Goal: Task Accomplishment & Management: Manage account settings

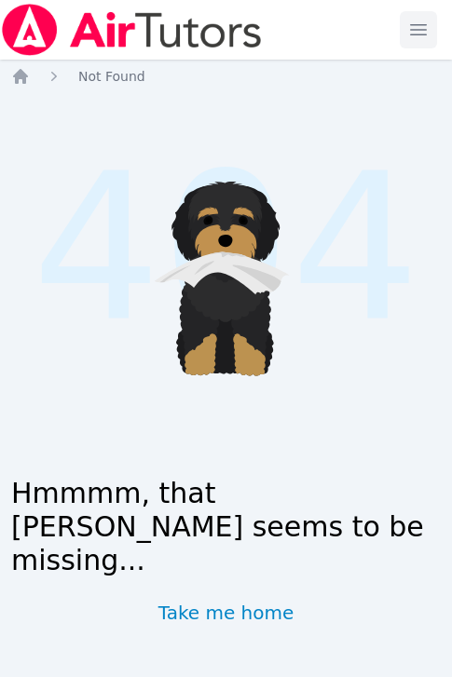
click at [431, 5] on div "Open main menu" at bounding box center [430, 30] width 60 height 60
click at [429, 25] on span "button" at bounding box center [418, 29] width 41 height 41
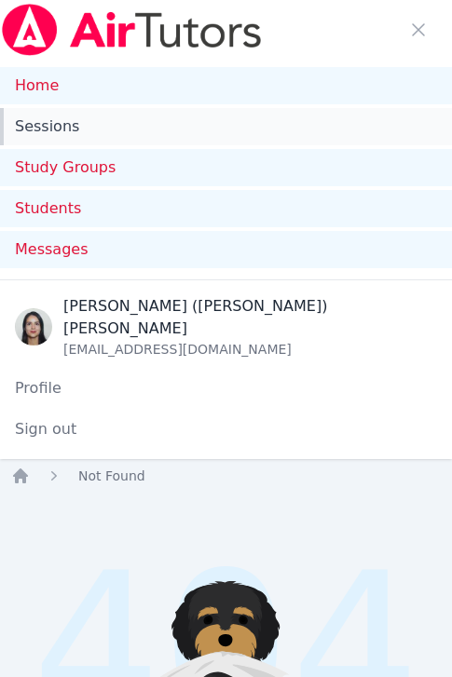
click at [70, 130] on link "Sessions" at bounding box center [226, 126] width 452 height 37
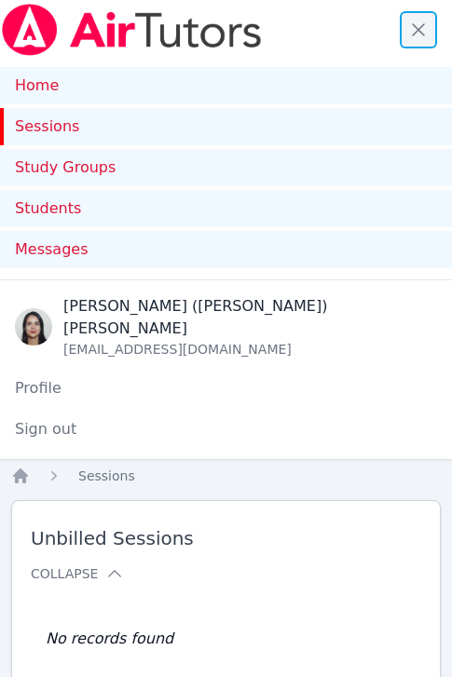
click at [418, 27] on span "button" at bounding box center [418, 29] width 41 height 41
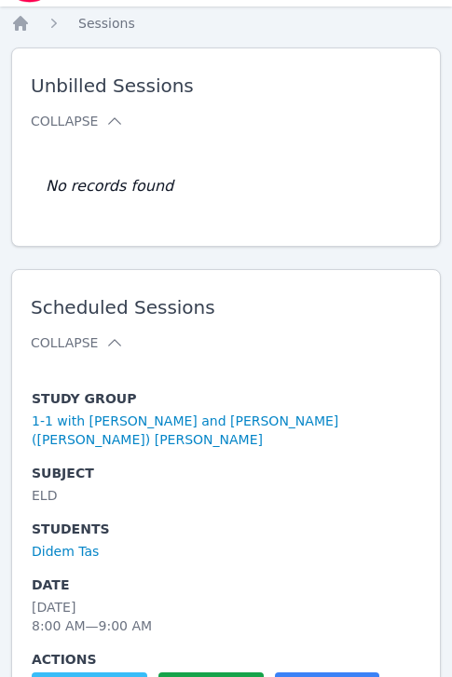
scroll to position [346, 0]
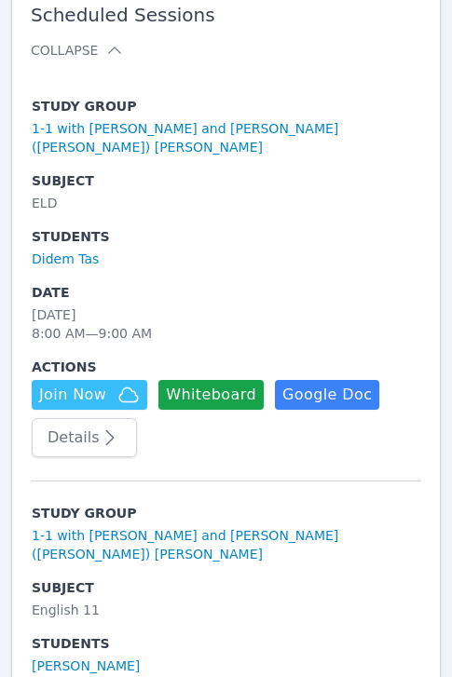
click at [83, 420] on button "Details" at bounding box center [84, 437] width 105 height 39
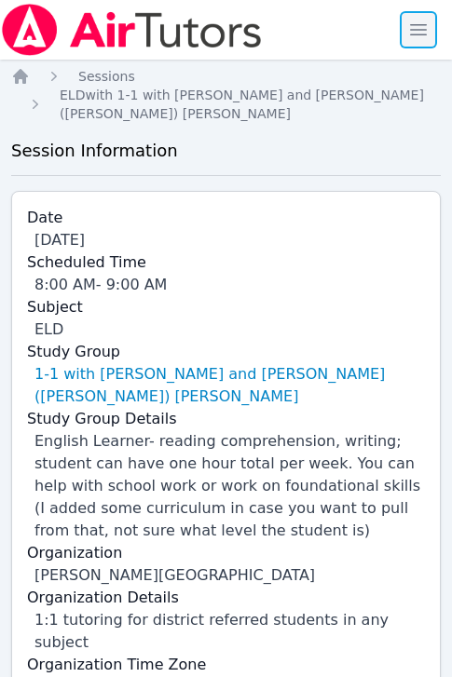
click at [411, 30] on span "button" at bounding box center [418, 29] width 41 height 41
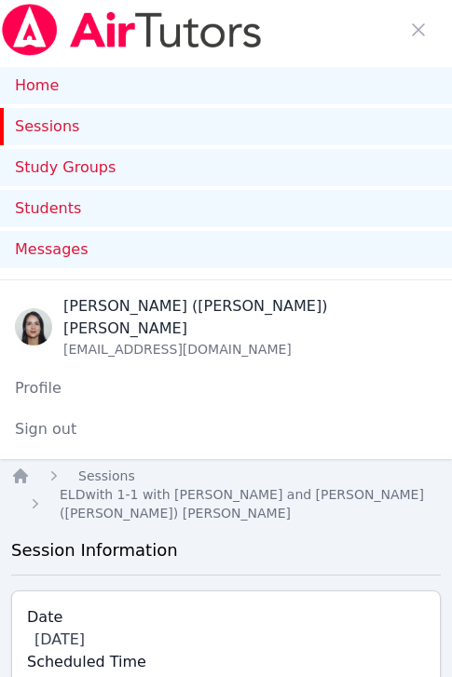
click at [54, 124] on link "Sessions" at bounding box center [226, 126] width 452 height 37
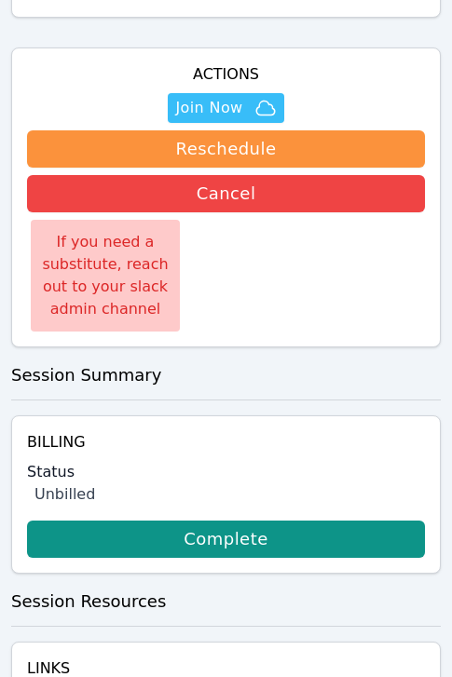
scroll to position [1380, 0]
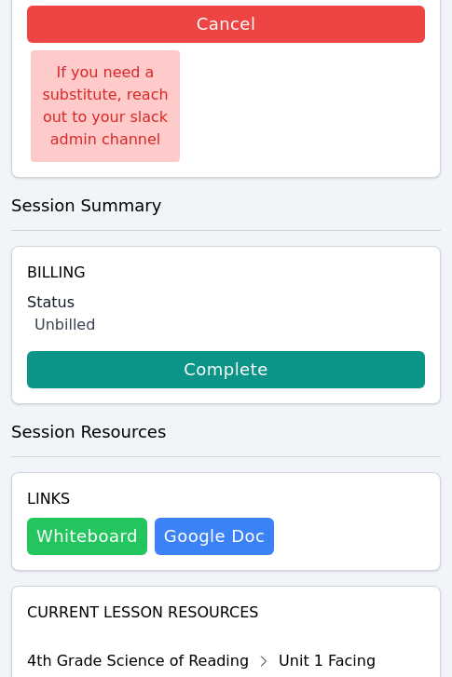
click at [121, 518] on button "Whiteboard" at bounding box center [87, 536] width 120 height 37
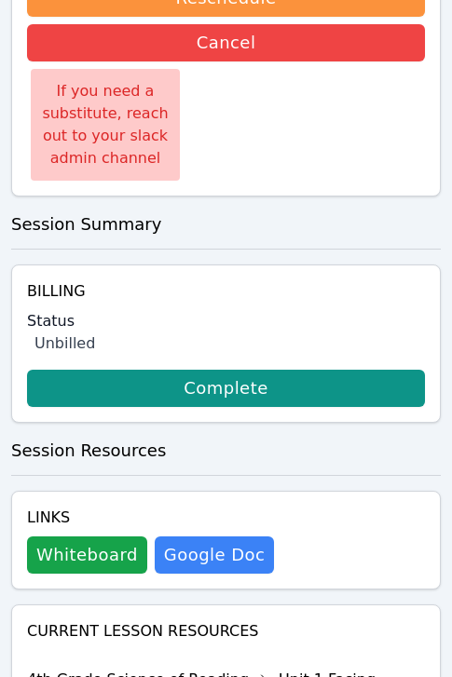
scroll to position [1074, 0]
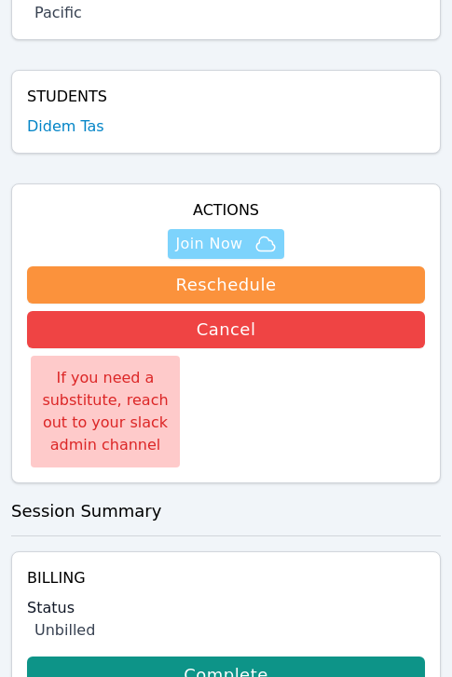
click at [216, 233] on span "Join Now" at bounding box center [208, 244] width 67 height 22
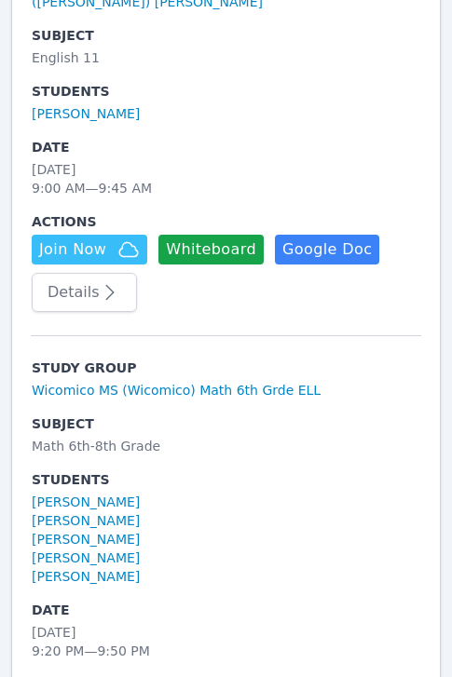
scroll to position [1186, 0]
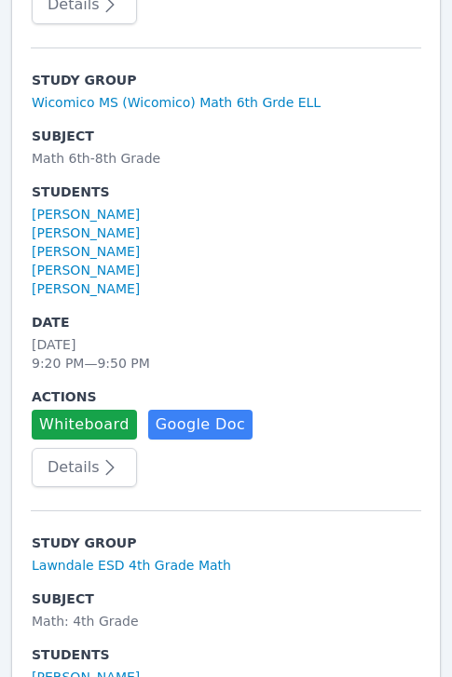
click at [100, 456] on icon "button" at bounding box center [110, 467] width 22 height 22
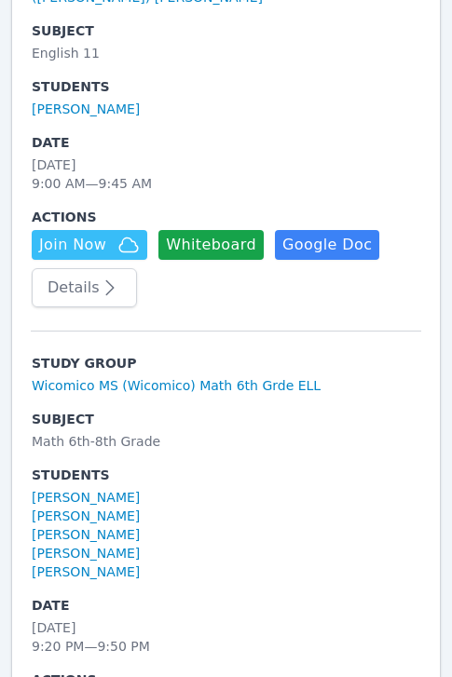
scroll to position [865, 0]
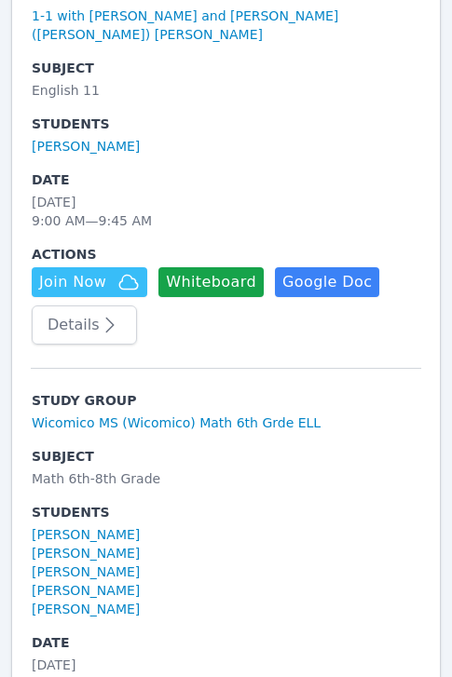
click at [99, 314] on icon "button" at bounding box center [110, 325] width 22 height 22
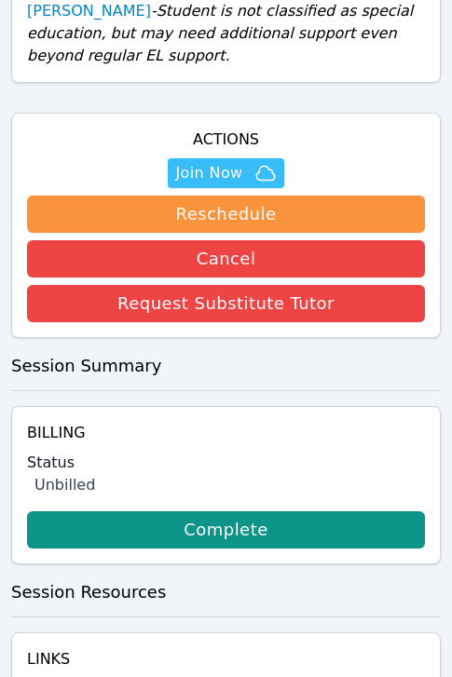
scroll to position [497, 0]
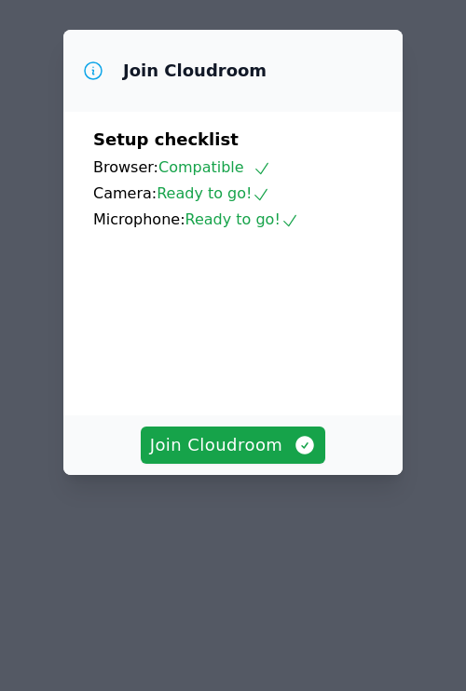
click at [221, 437] on div "Join Cloudroom" at bounding box center [232, 445] width 339 height 60
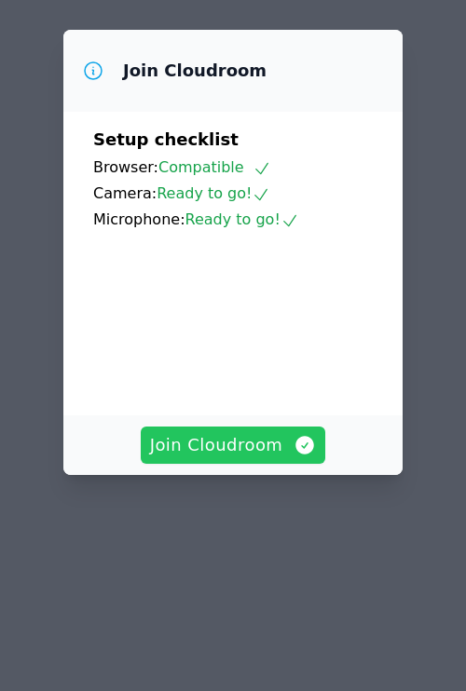
click at [252, 458] on span "Join Cloudroom" at bounding box center [233, 445] width 167 height 26
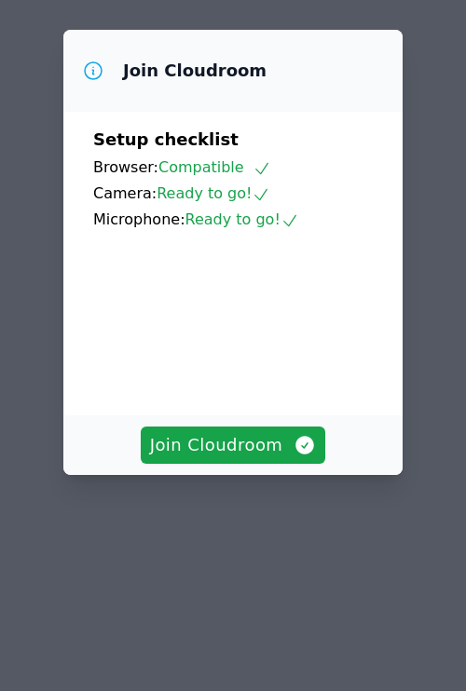
click at [235, 386] on video at bounding box center [232, 316] width 279 height 140
click at [236, 464] on div "Join Cloudroom" at bounding box center [232, 445] width 339 height 60
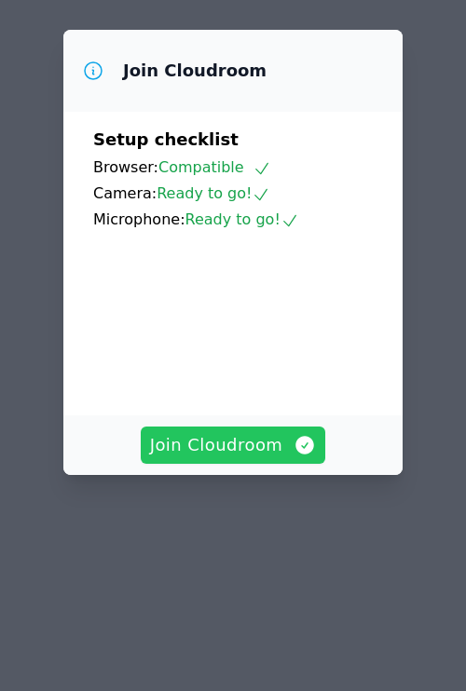
click at [237, 458] on span "Join Cloudroom" at bounding box center [233, 445] width 167 height 26
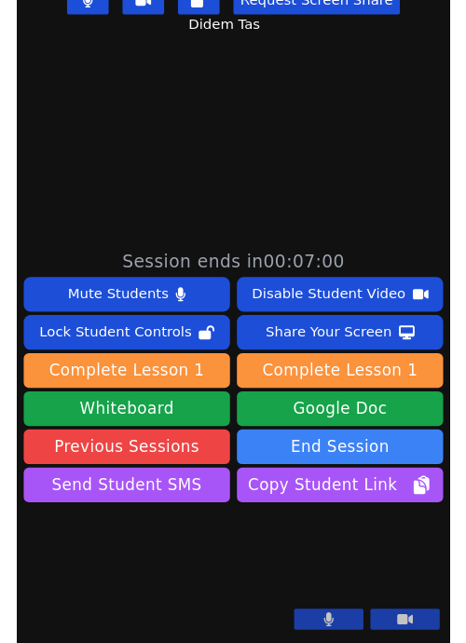
scroll to position [537, 0]
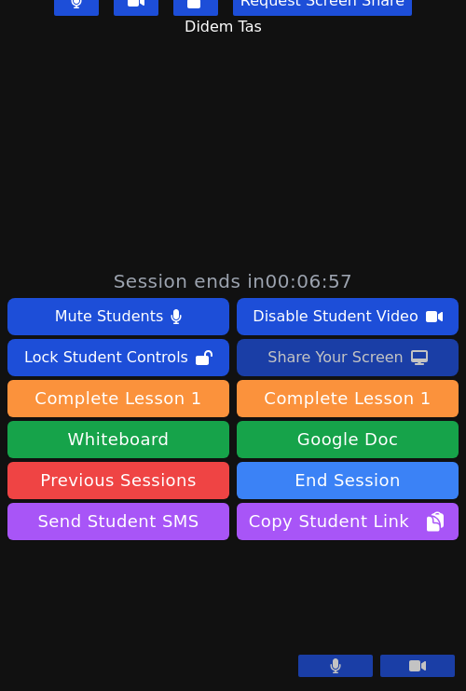
click at [341, 343] on div "Share Your Screen" at bounding box center [335, 358] width 136 height 30
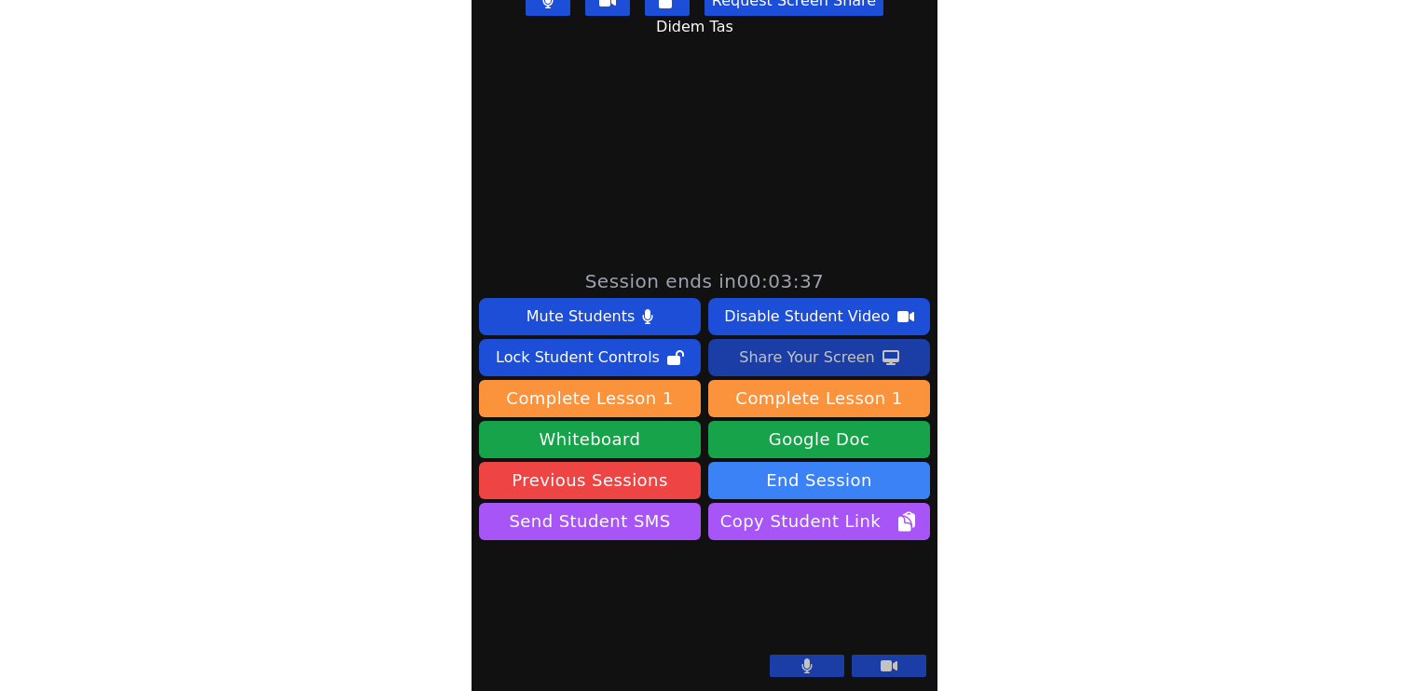
scroll to position [0, 0]
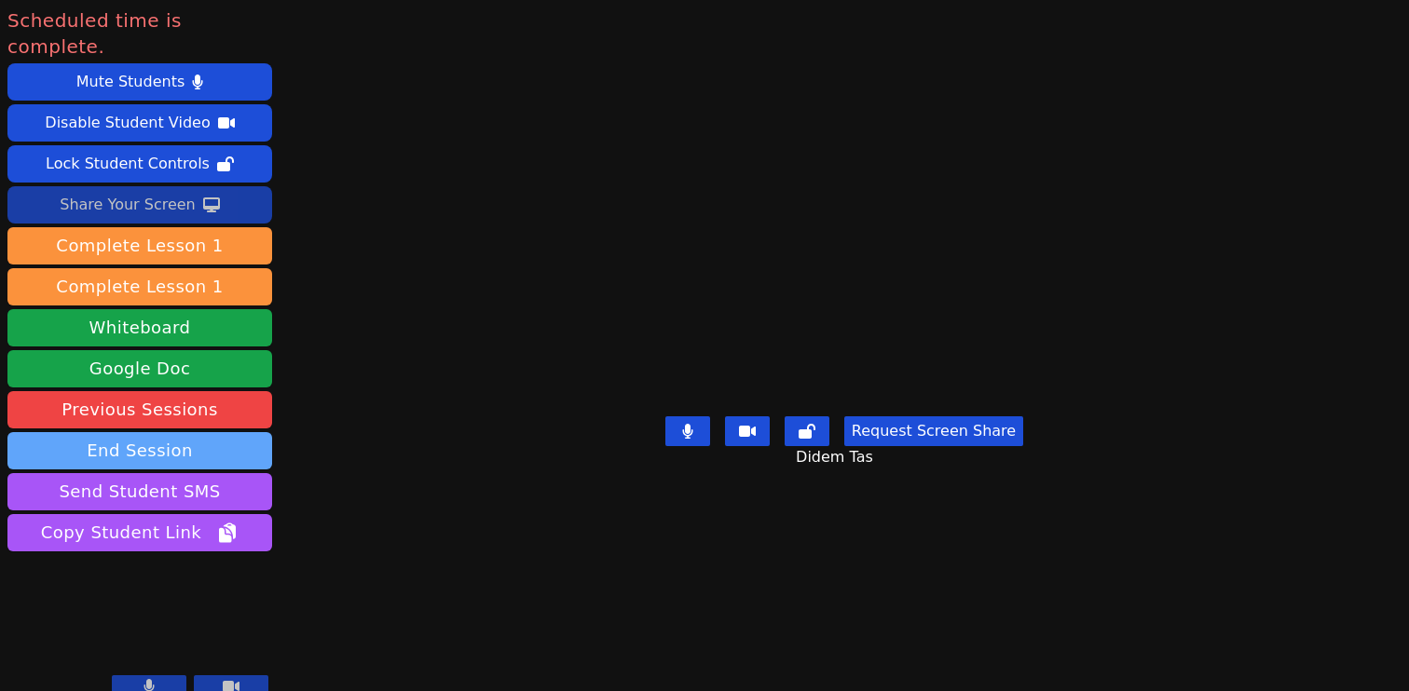
click at [190, 432] on button "End Session" at bounding box center [139, 450] width 265 height 37
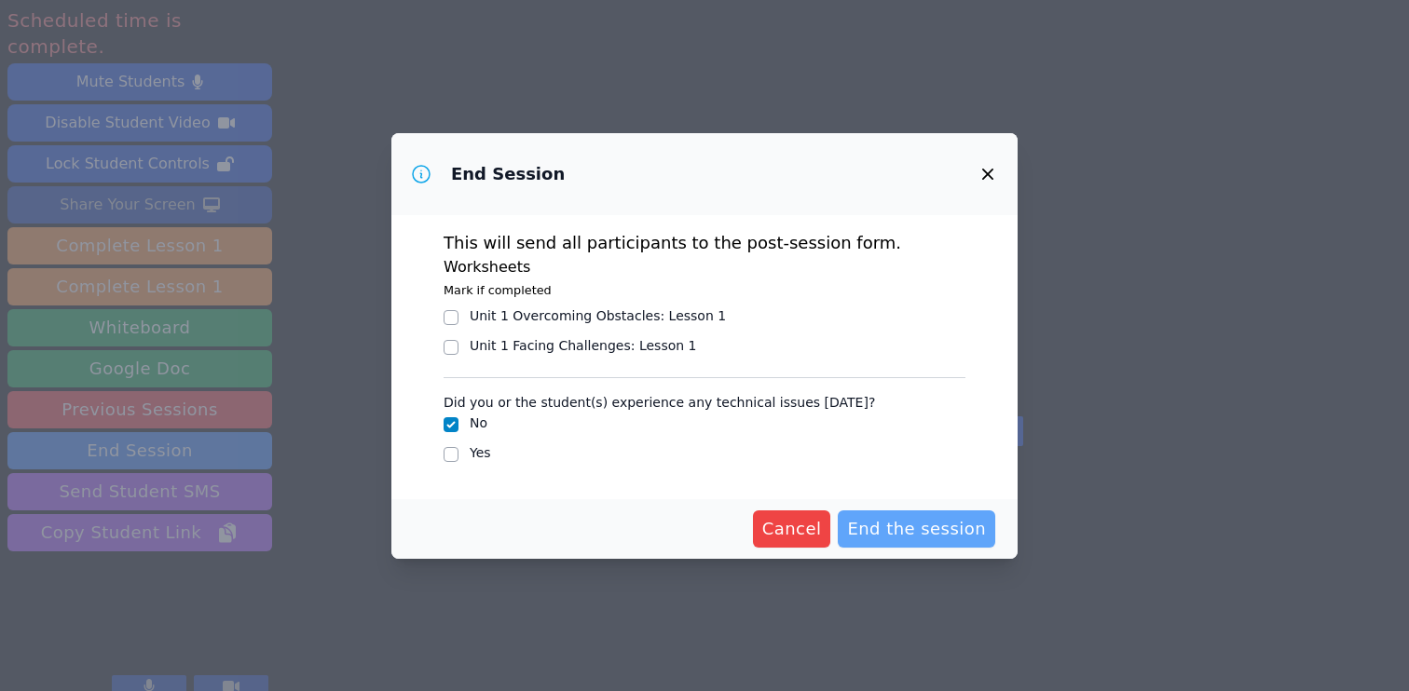
click at [465, 533] on span "End the session" at bounding box center [916, 529] width 139 height 26
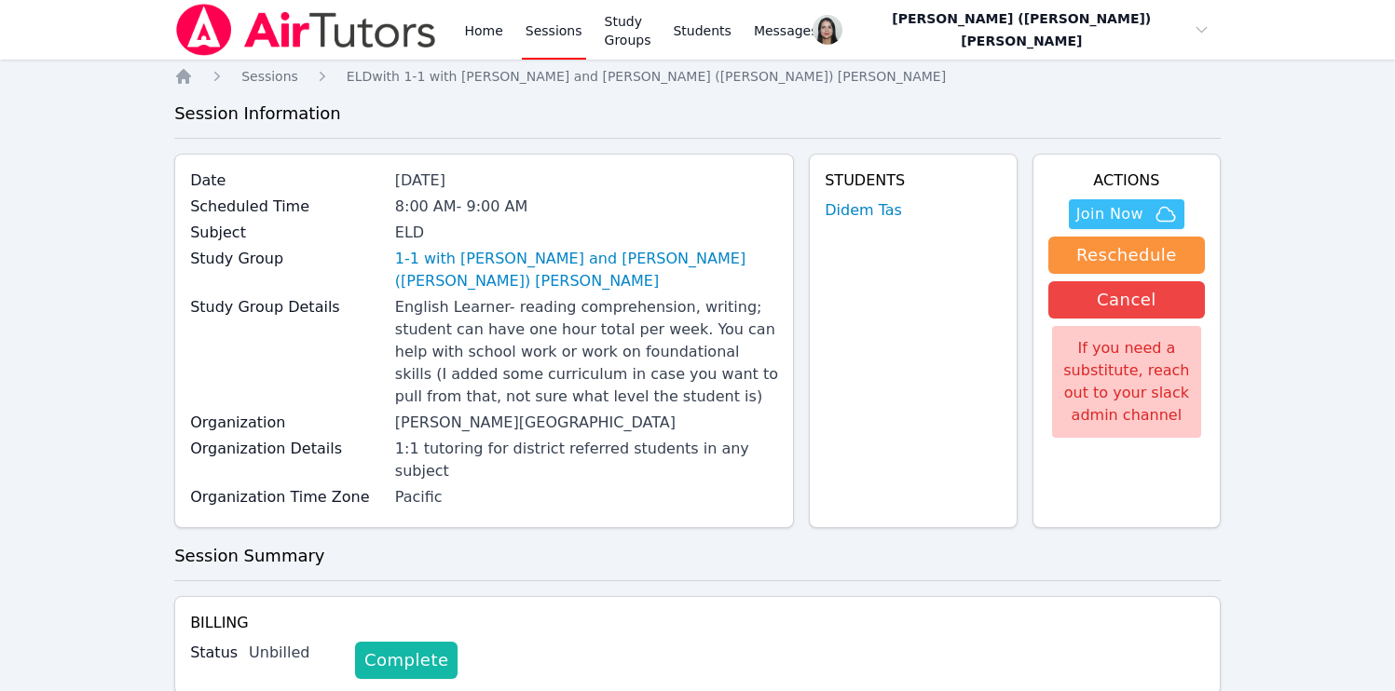
click at [402, 642] on link "Complete" at bounding box center [406, 660] width 102 height 37
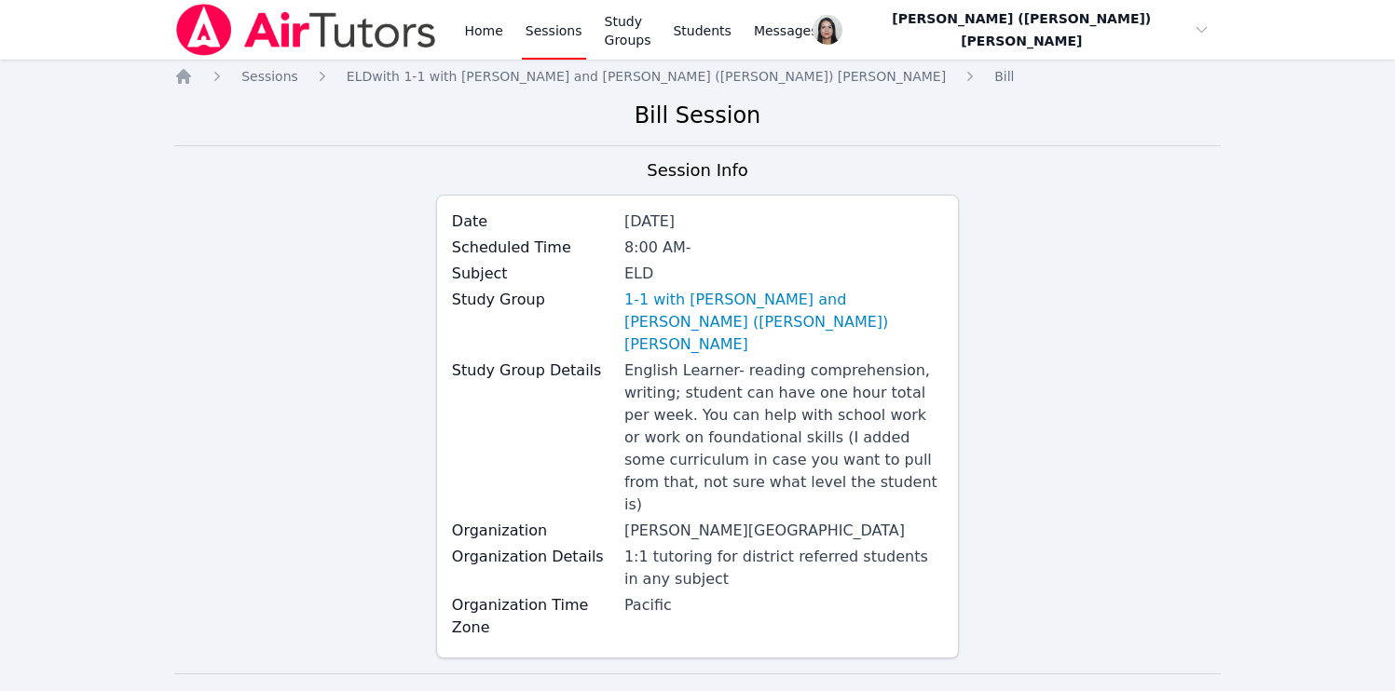
click at [451, 43] on link "Sessions" at bounding box center [554, 30] width 64 height 60
click at [451, 38] on link "Sessions" at bounding box center [554, 30] width 64 height 60
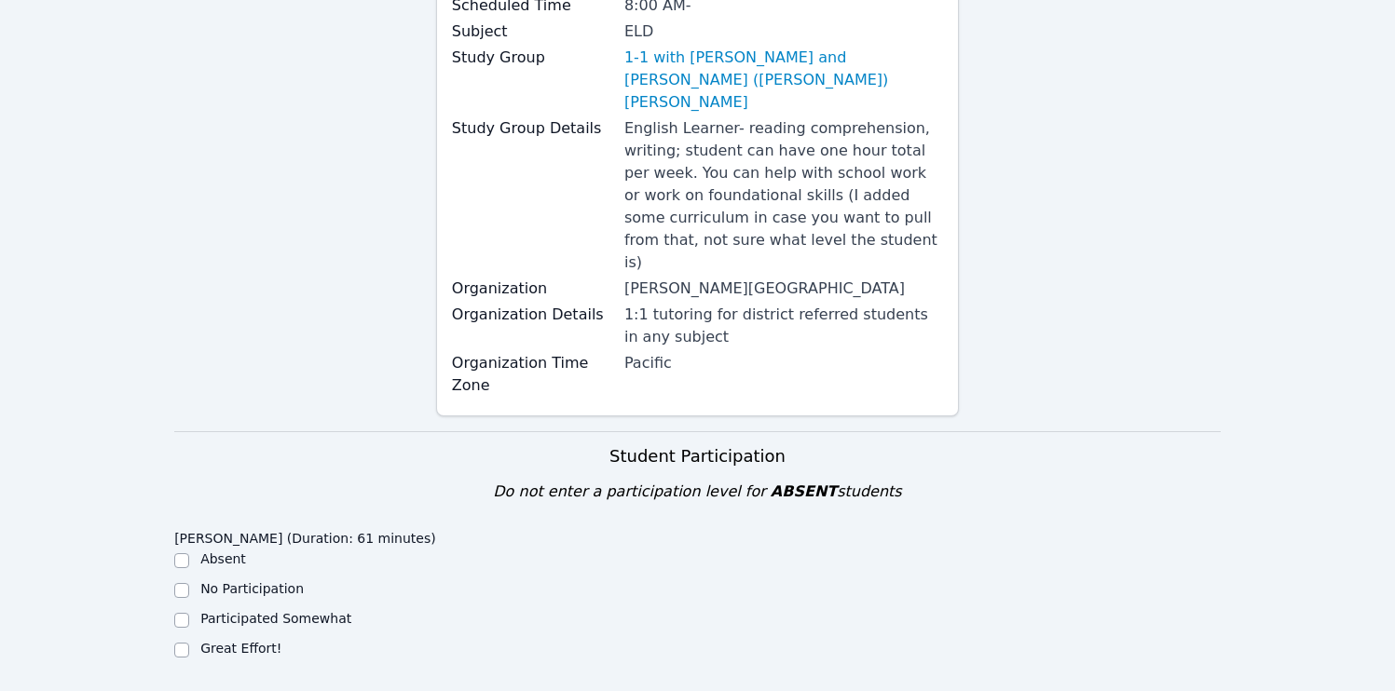
scroll to position [238, 0]
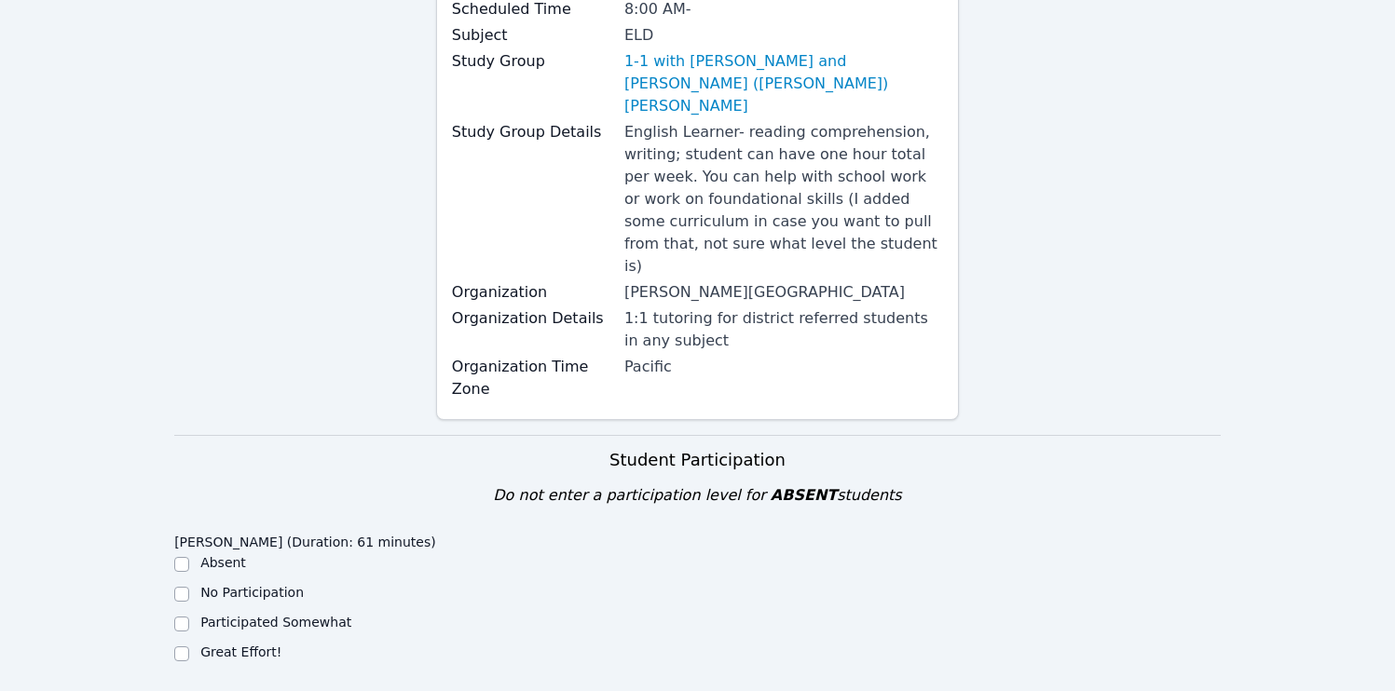
click at [227, 645] on label "Great Effort!" at bounding box center [240, 652] width 81 height 15
click at [189, 647] on input "Great Effort!" at bounding box center [181, 654] width 15 height 15
checkbox input "true"
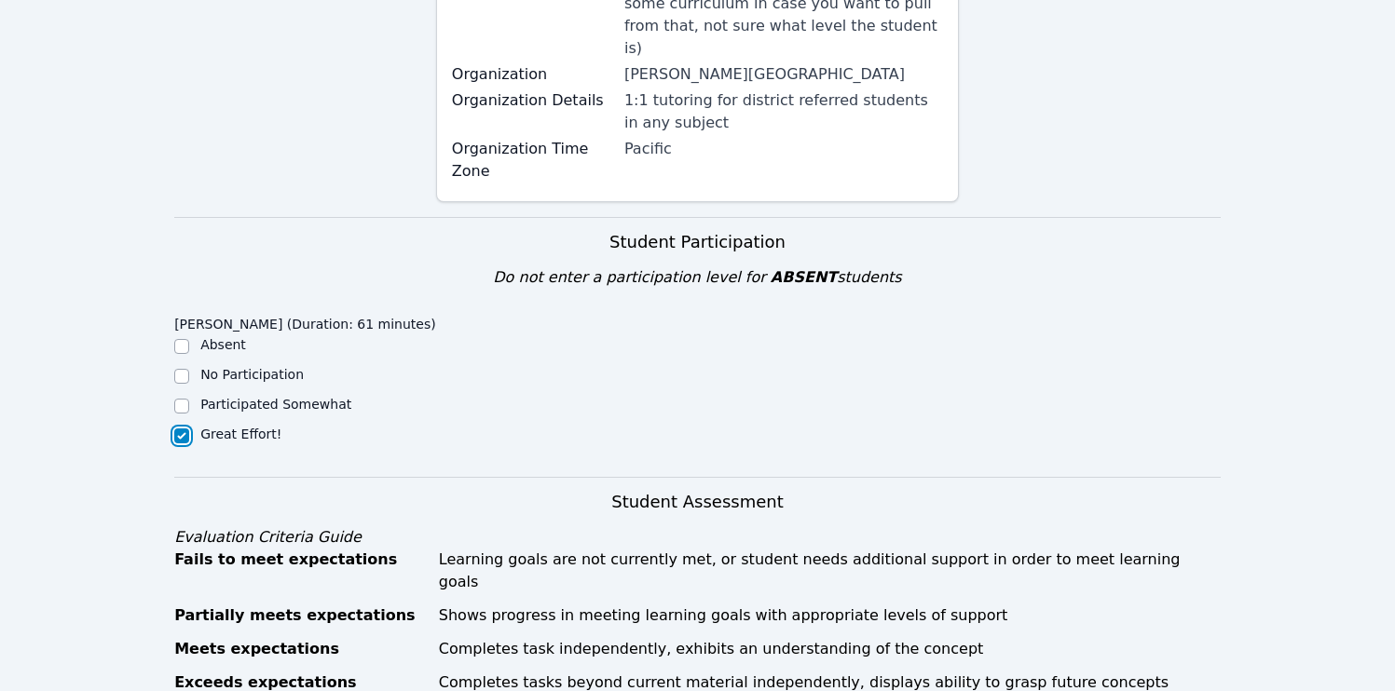
scroll to position [922, 0]
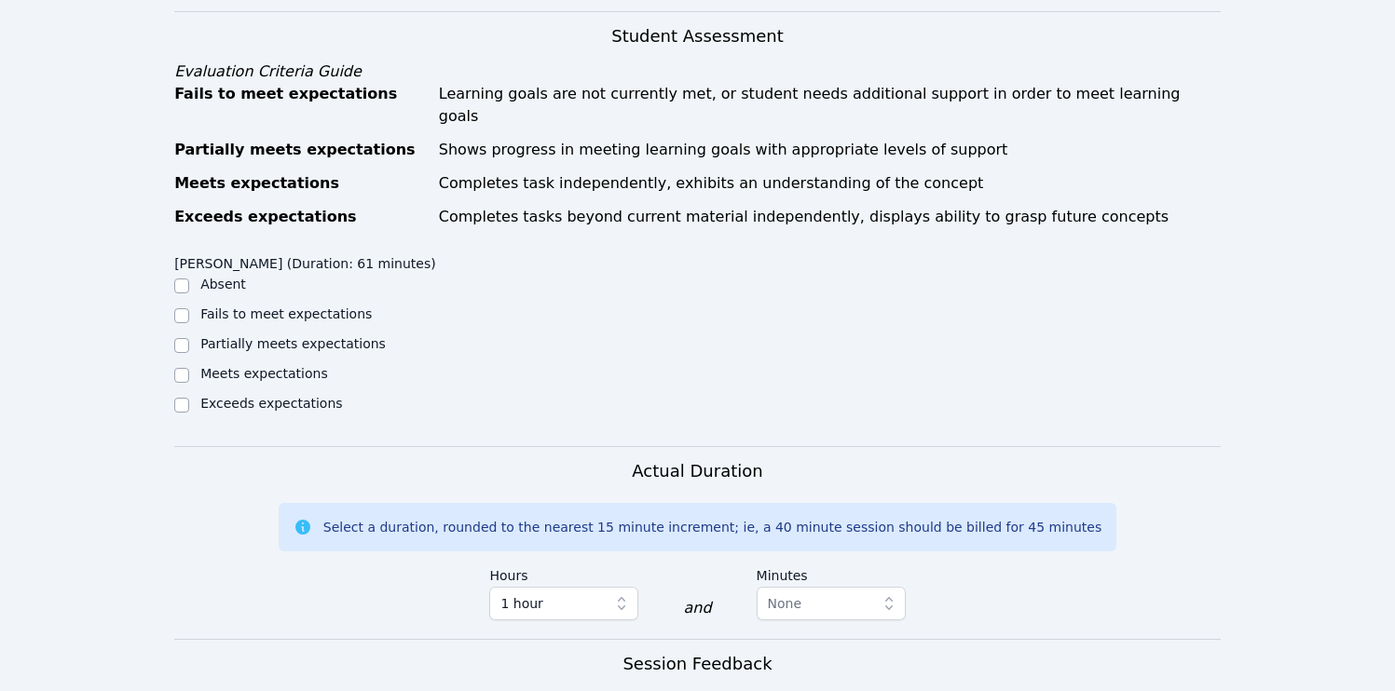
drag, startPoint x: 227, startPoint y: 304, endPoint x: 233, endPoint y: 313, distance: 10.9
click at [227, 366] on label "Meets expectations" at bounding box center [264, 373] width 128 height 15
click at [189, 368] on input "Meets expectations" at bounding box center [181, 375] width 15 height 15
checkbox input "true"
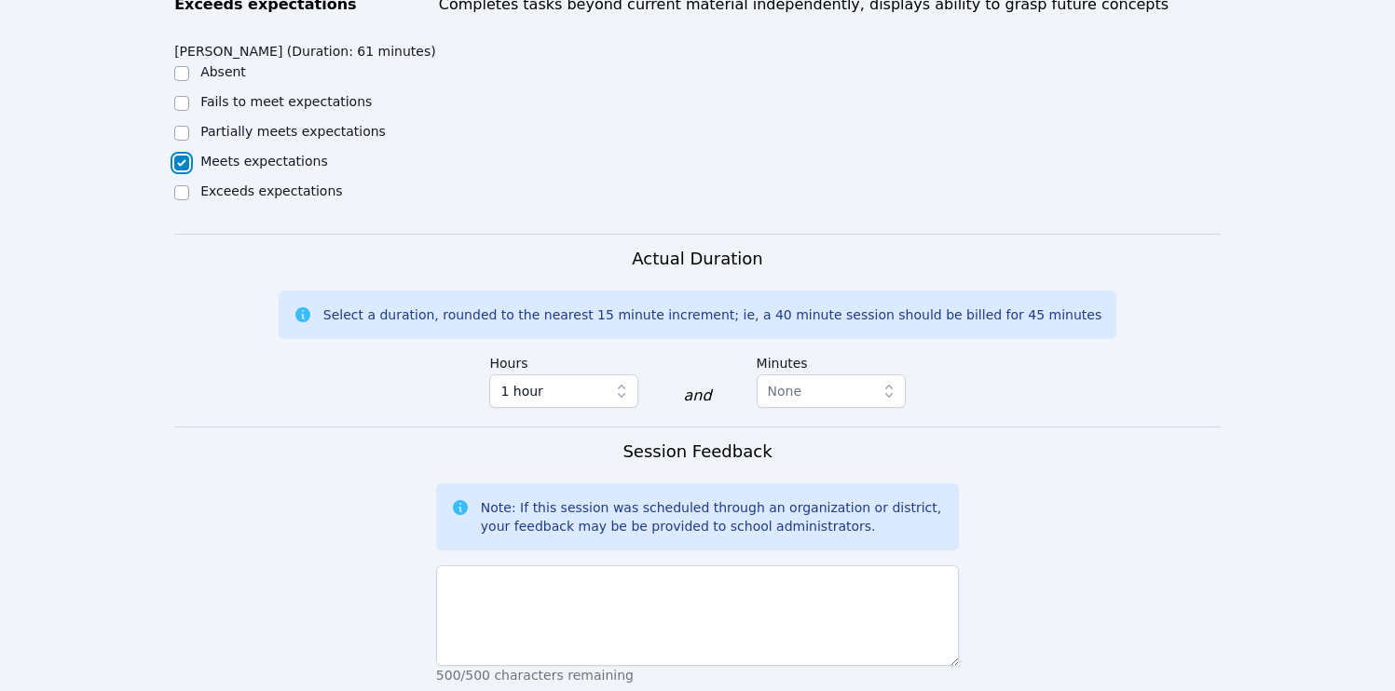
scroll to position [1237, 0]
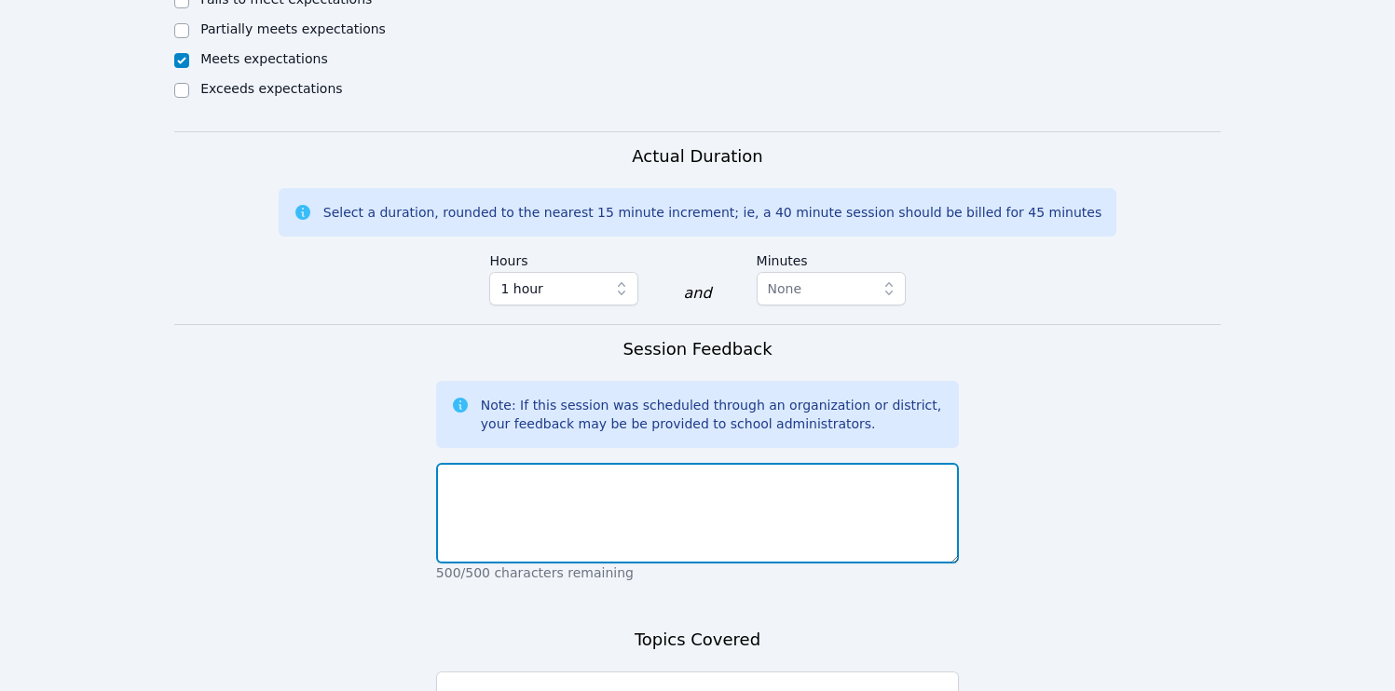
click at [451, 463] on textarea at bounding box center [697, 513] width 523 height 101
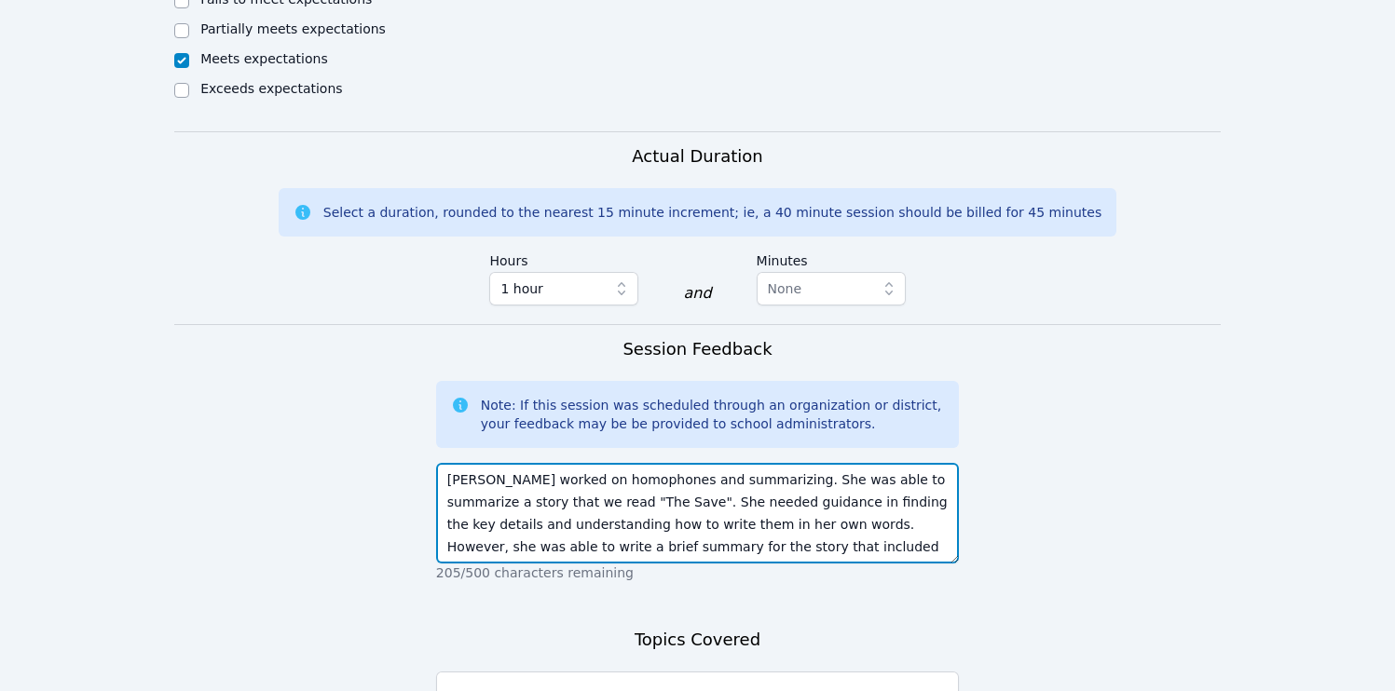
click at [451, 463] on textarea "Didem worked on homophones and summarizing. She was able to summarize a story t…" at bounding box center [697, 513] width 523 height 101
type textarea "Didem worked on homophones and summarizing. She was able to summarize a story t…"
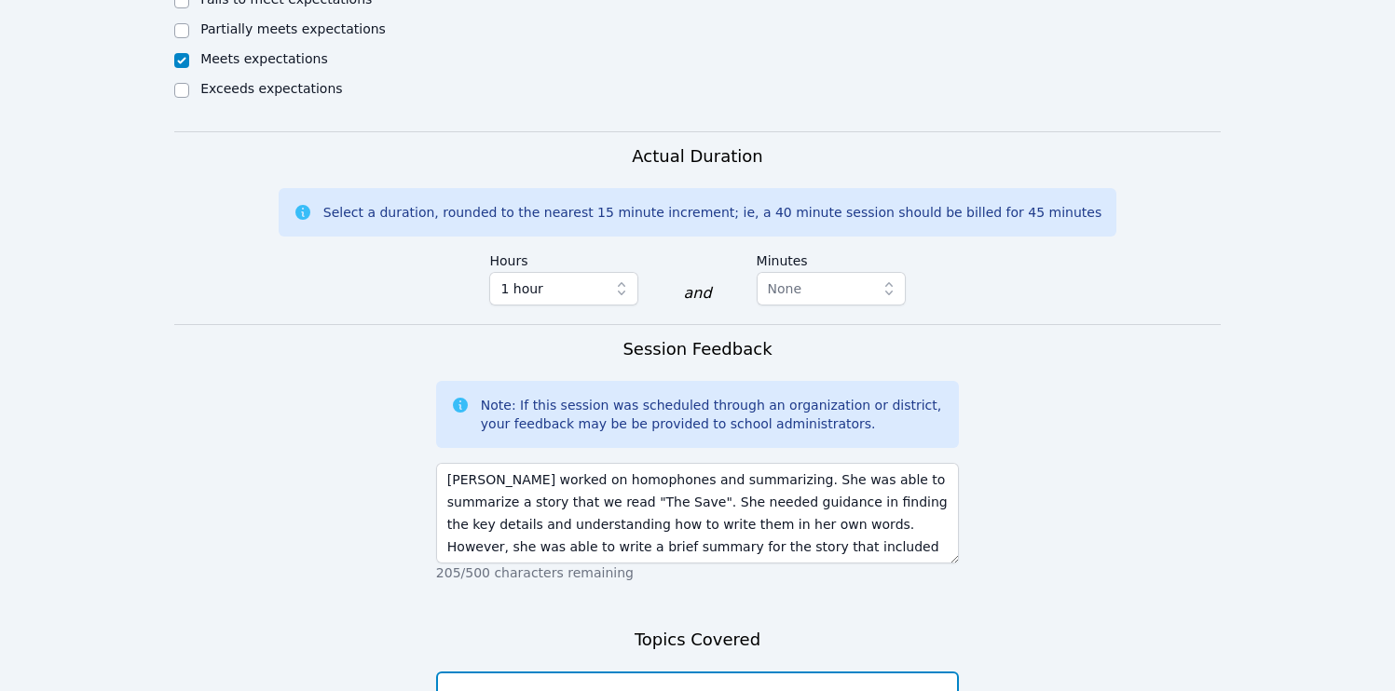
paste textarea "Didem worked on homophones and summarizing. She was able to summarize a story t…"
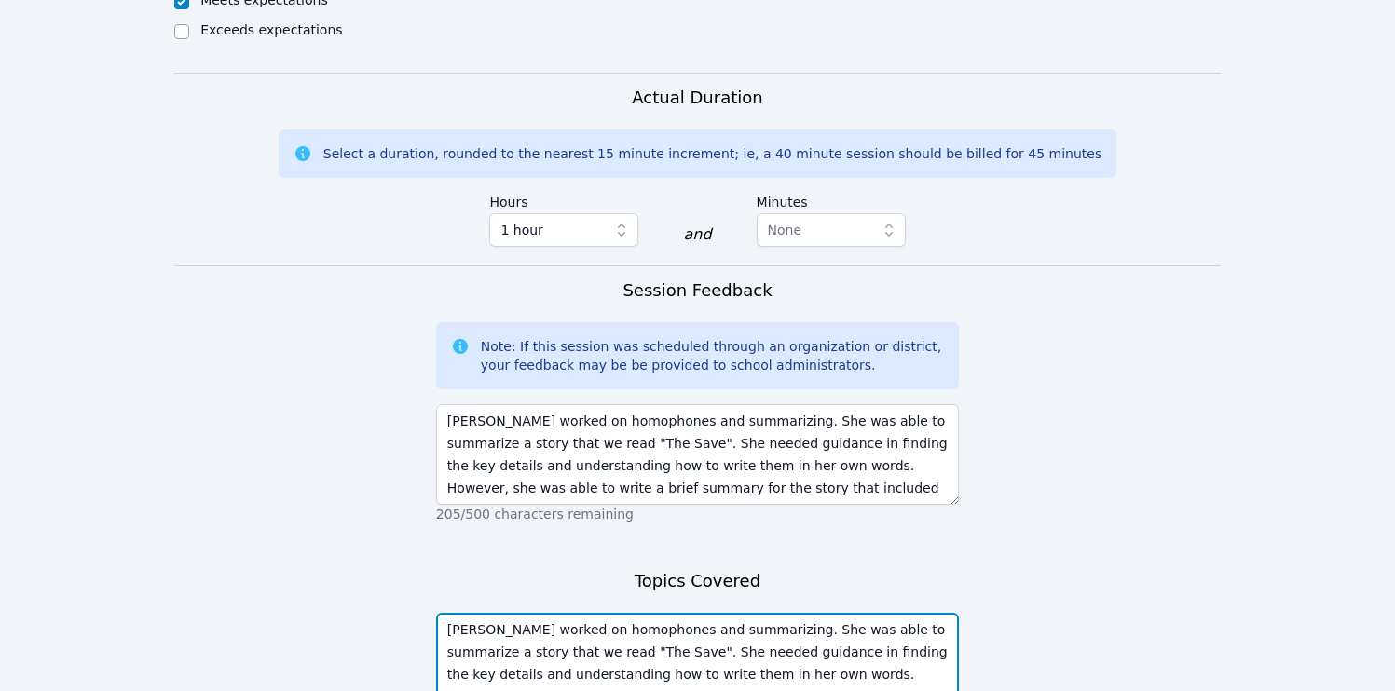
scroll to position [1431, 0]
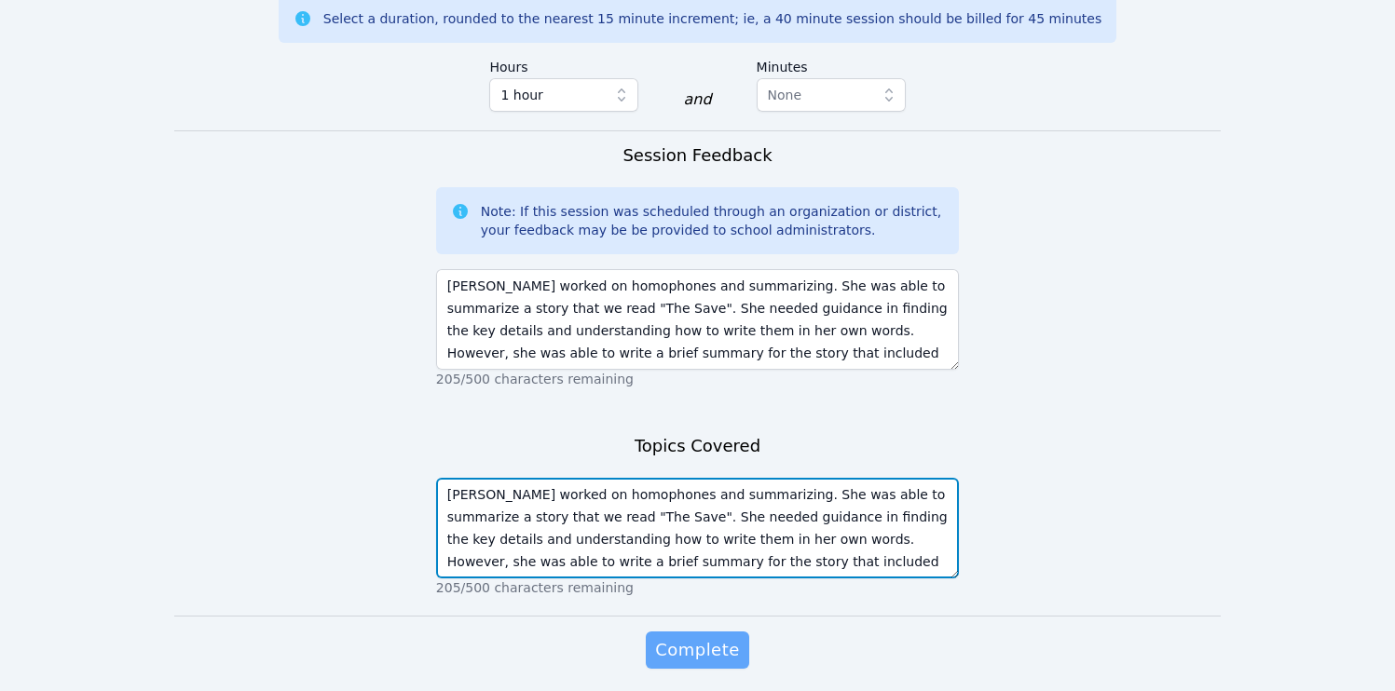
type textarea "Didem worked on homophones and summarizing. She was able to summarize a story t…"
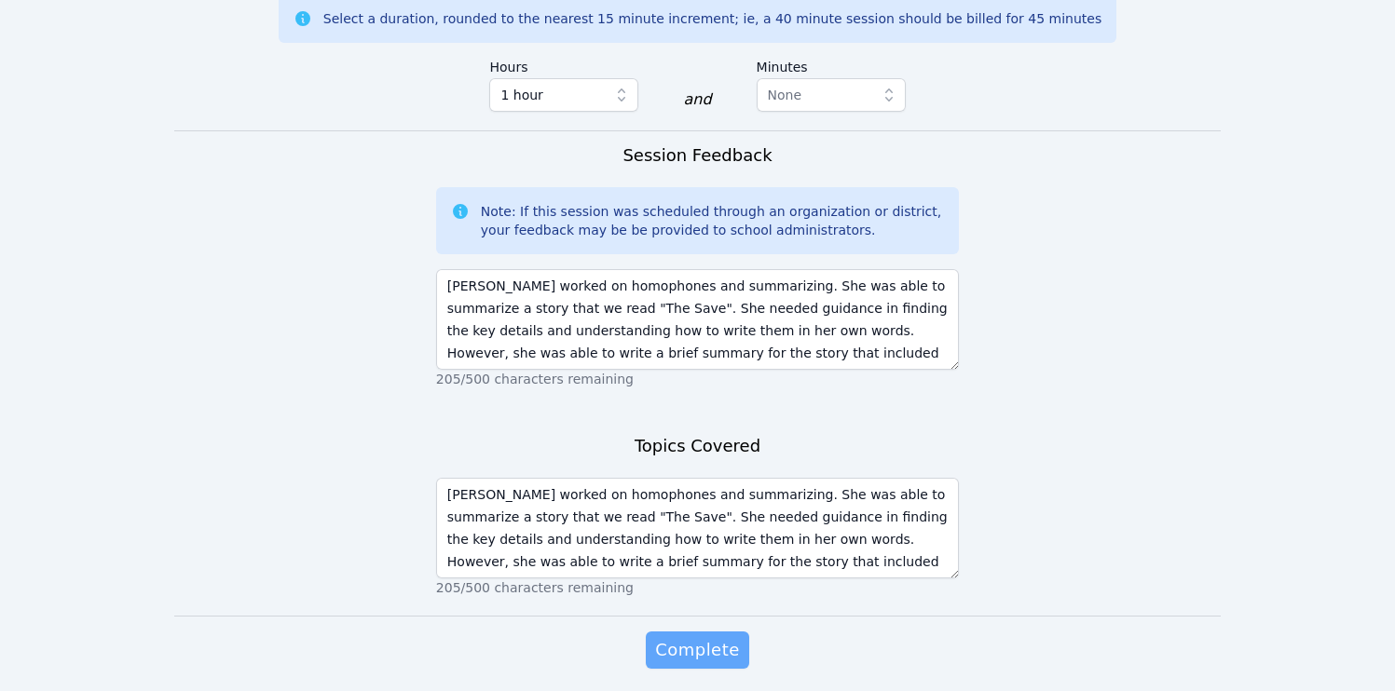
click at [451, 637] on span "Complete" at bounding box center [697, 650] width 84 height 26
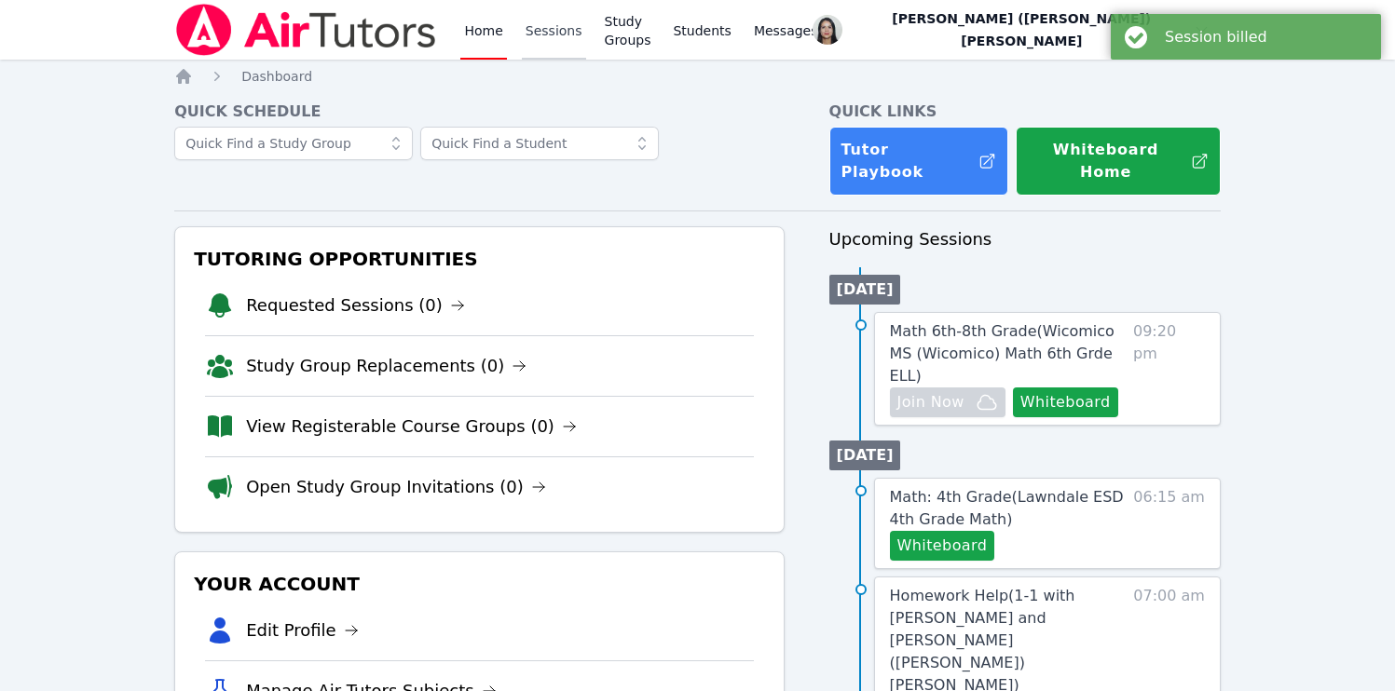
click at [451, 34] on link "Sessions" at bounding box center [554, 30] width 64 height 60
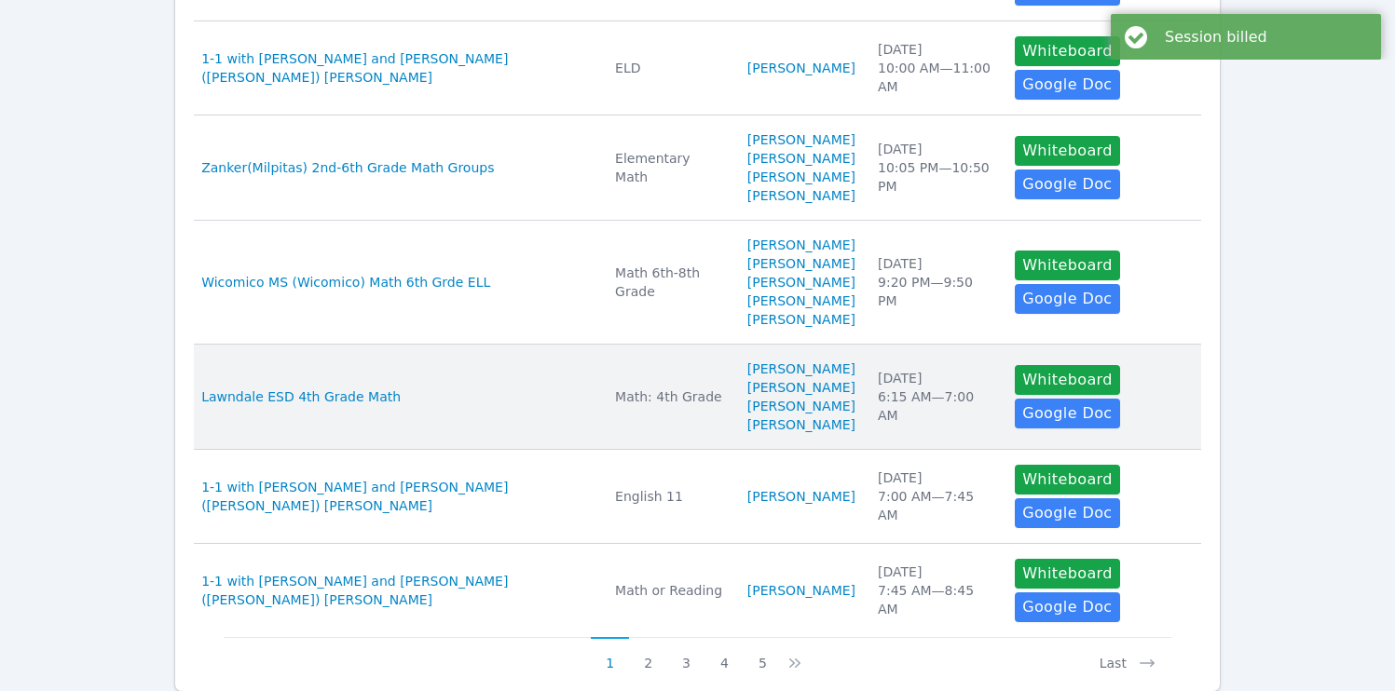
scroll to position [1052, 0]
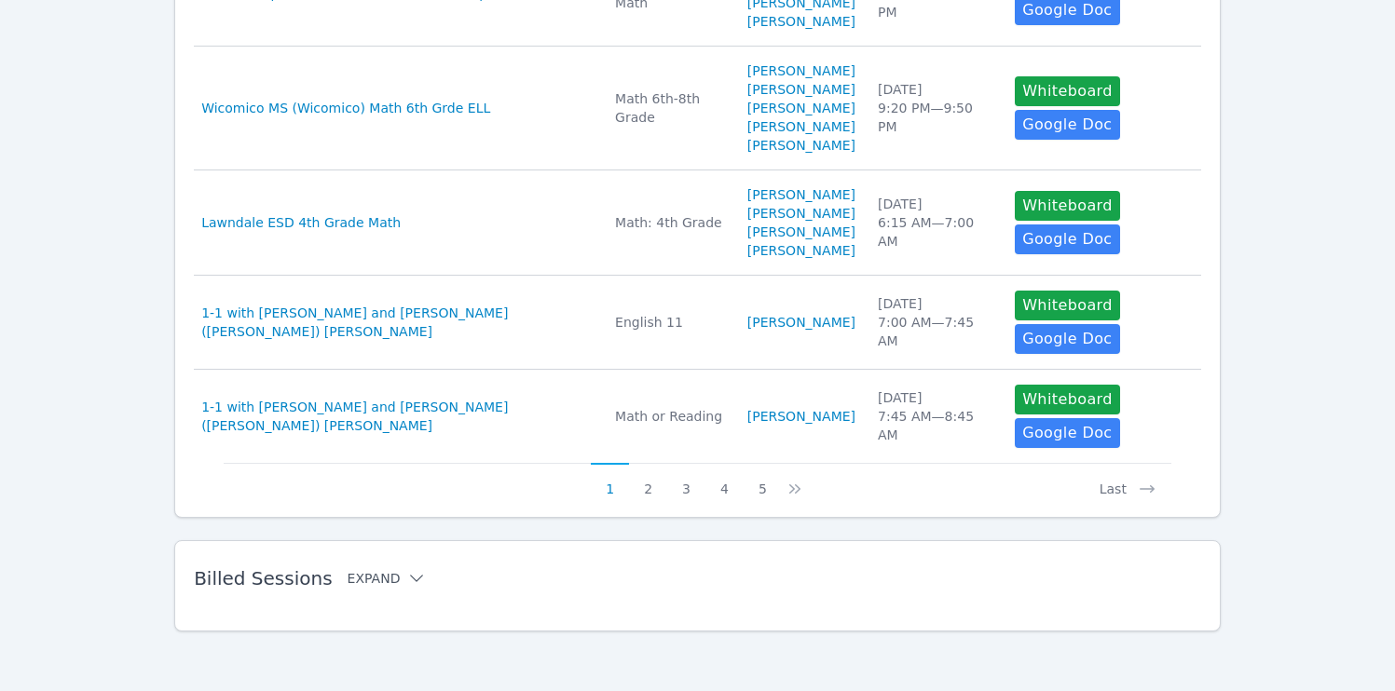
click at [407, 579] on icon at bounding box center [416, 578] width 19 height 19
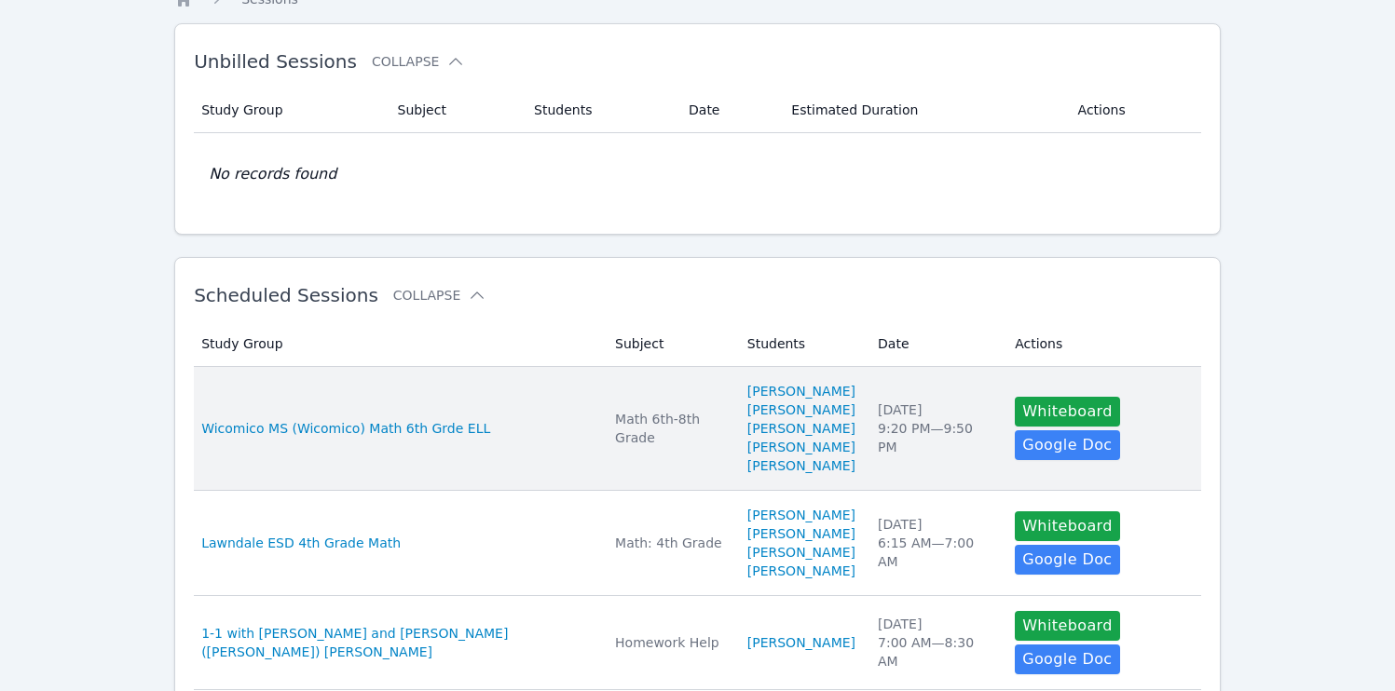
scroll to position [0, 0]
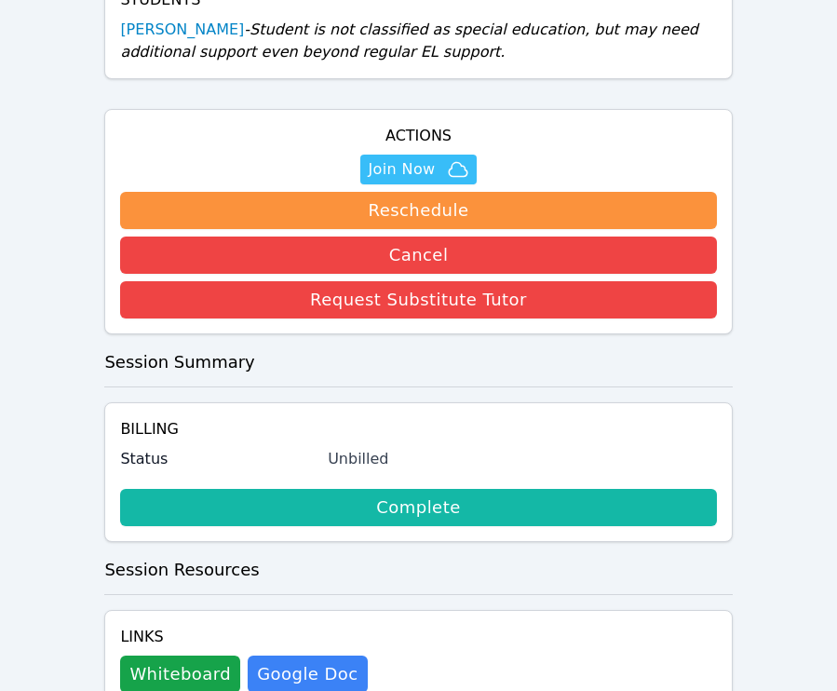
scroll to position [554, 0]
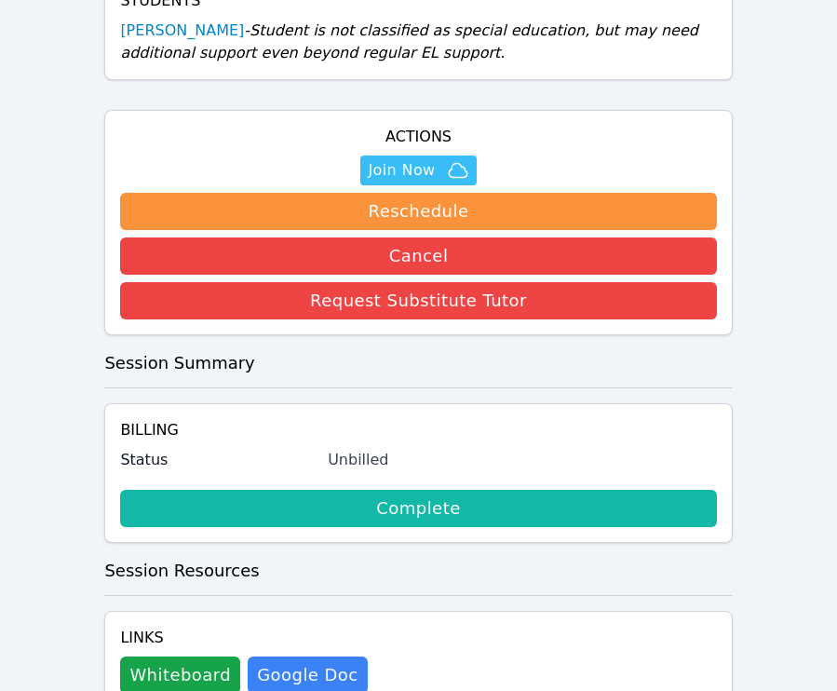
click at [451, 490] on link "Complete" at bounding box center [418, 508] width 596 height 37
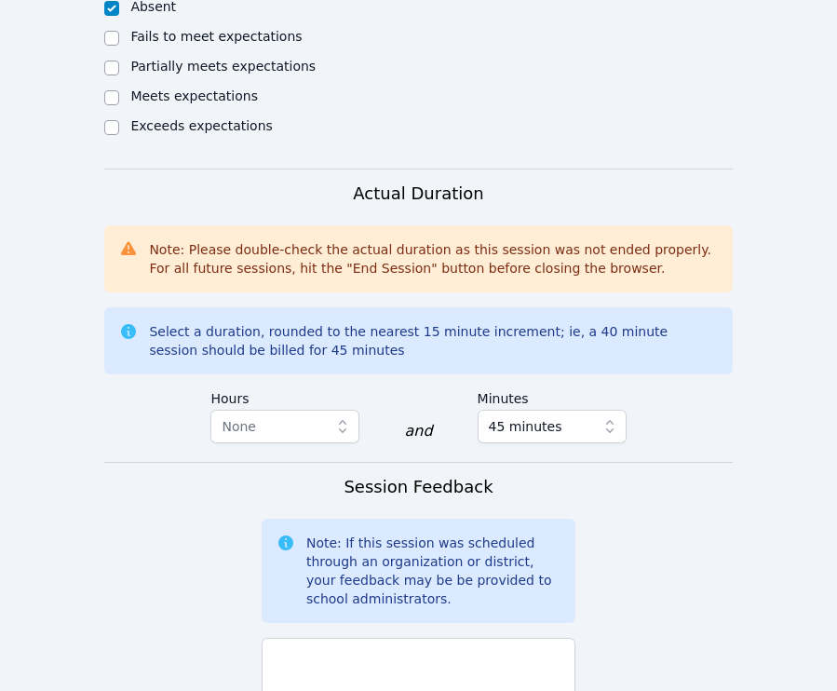
scroll to position [1381, 0]
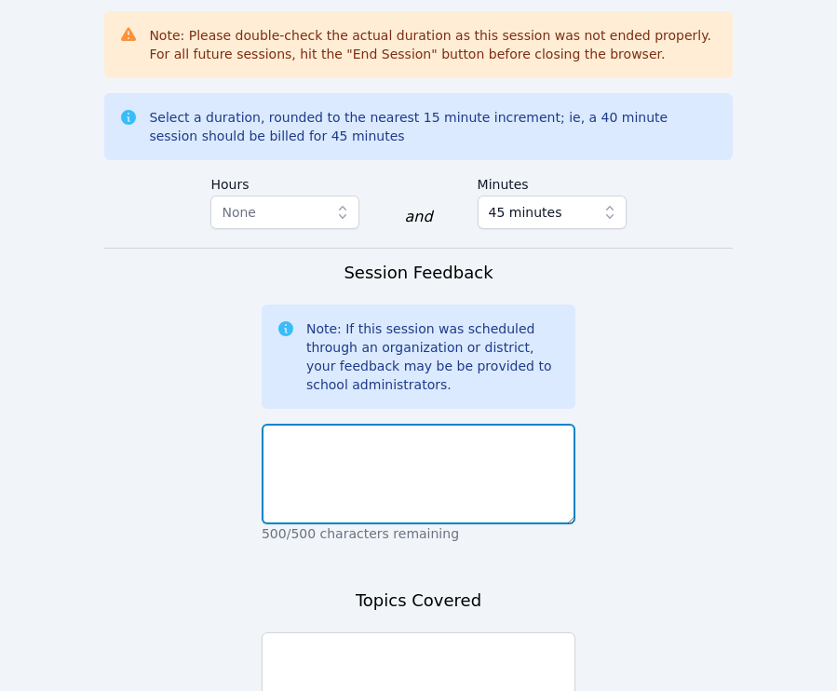
click at [339, 429] on textarea at bounding box center [419, 474] width 314 height 101
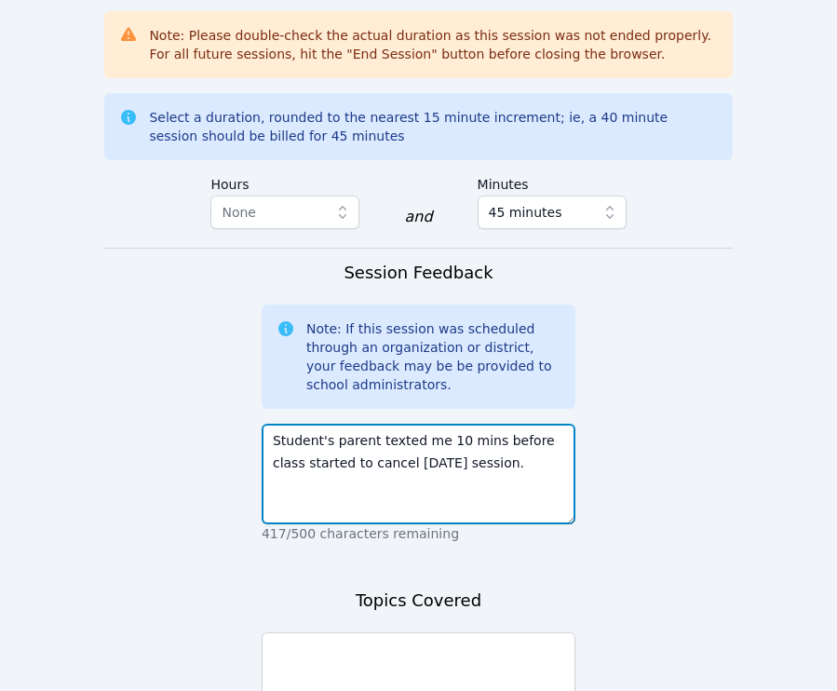
click at [412, 424] on textarea "Student's parent texted me 10 mins before class started to cancel today's sessi…" at bounding box center [419, 474] width 314 height 101
drag, startPoint x: 442, startPoint y: 383, endPoint x: 483, endPoint y: 402, distance: 44.6
click at [451, 424] on textarea "Student's parent texted me 10 mins before class started to cancel today's sessi…" at bounding box center [419, 474] width 314 height 101
click at [451, 424] on textarea "Student's parent texted me and canceled the session 10 mins before start time." at bounding box center [419, 474] width 314 height 101
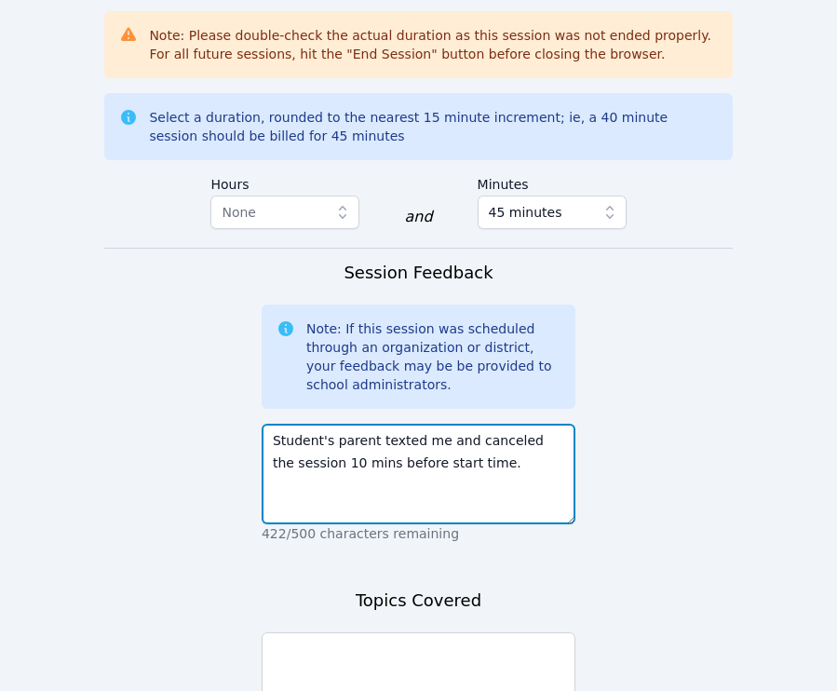
click at [451, 424] on textarea "Student's parent texted me and canceled the session 10 mins before start time." at bounding box center [419, 474] width 314 height 101
type textarea "Student's parent texted me and canceled the session 10 mins before start time."
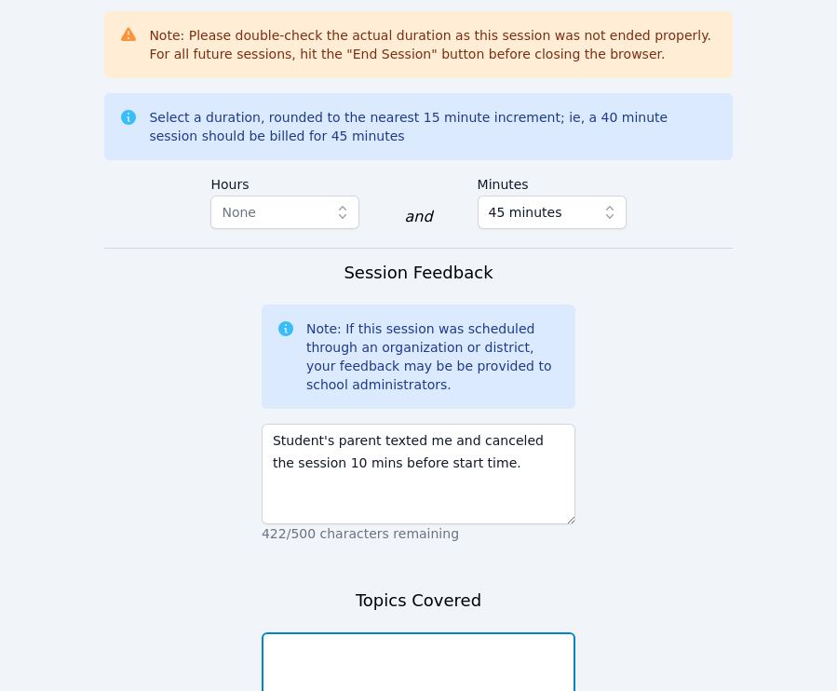
click at [451, 633] on textarea at bounding box center [419, 683] width 314 height 101
paste textarea "Student's parent texted me and canceled the session 10 mins before start time."
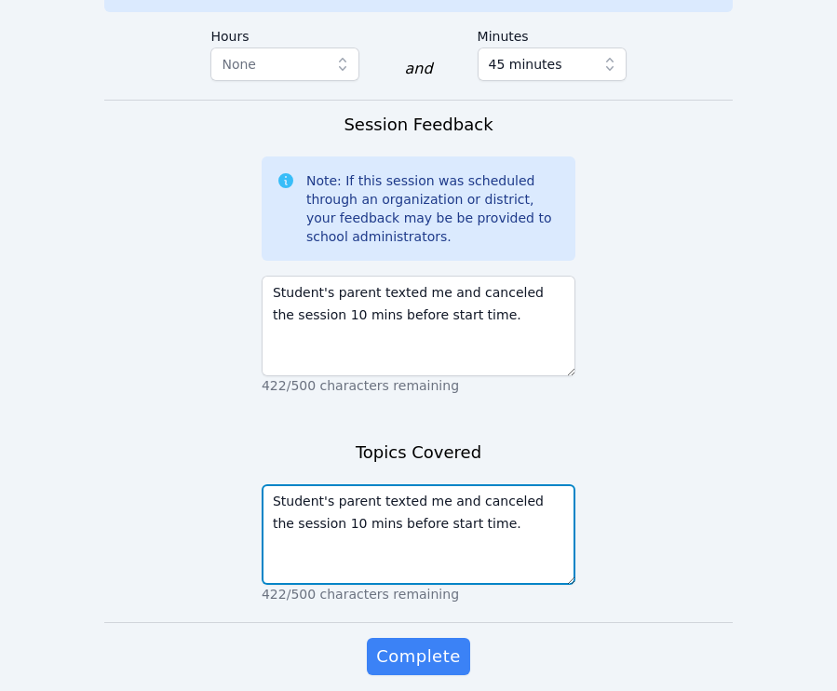
scroll to position [1543, 0]
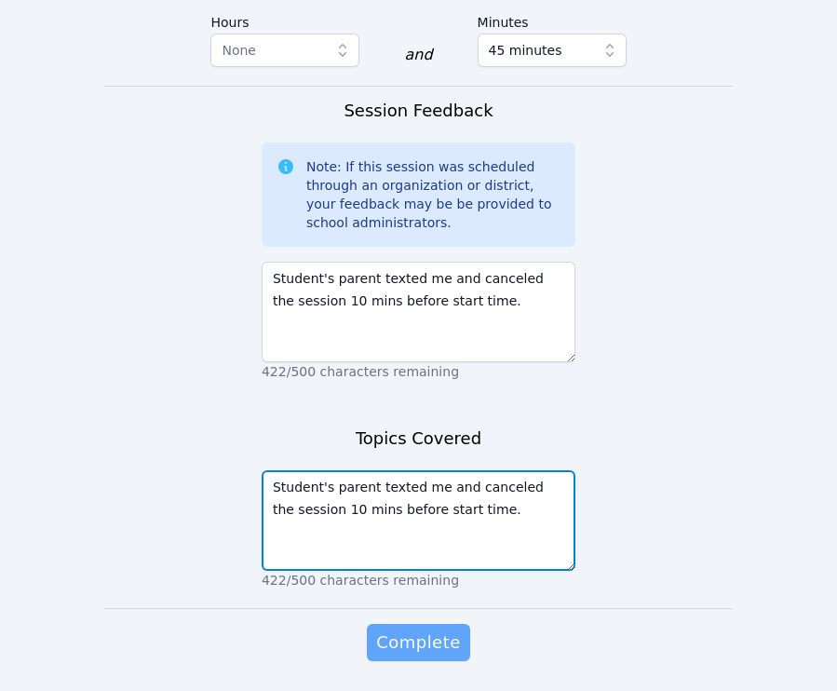
type textarea "Student's parent texted me and canceled the session 10 mins before start time."
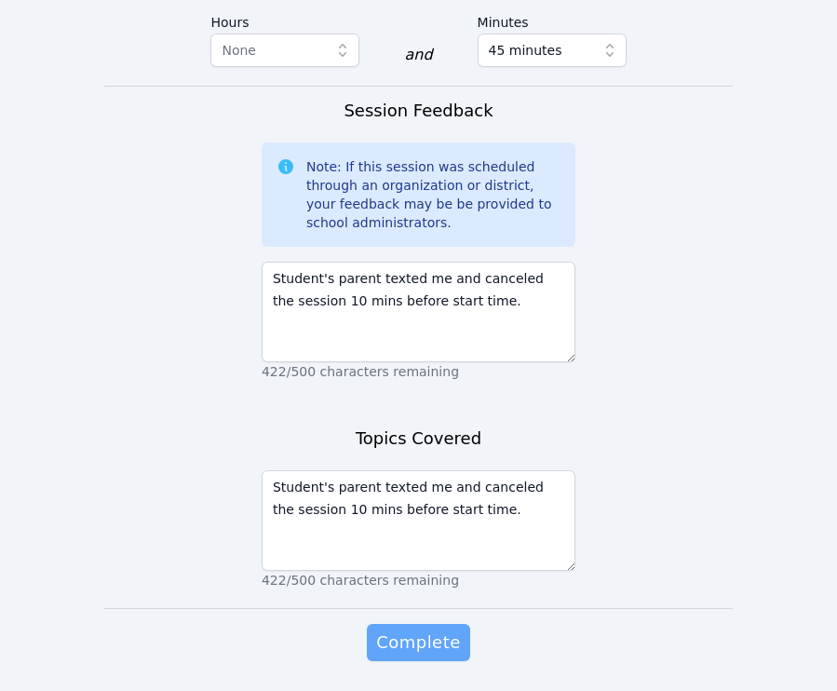
click at [435, 630] on span "Complete" at bounding box center [418, 643] width 84 height 26
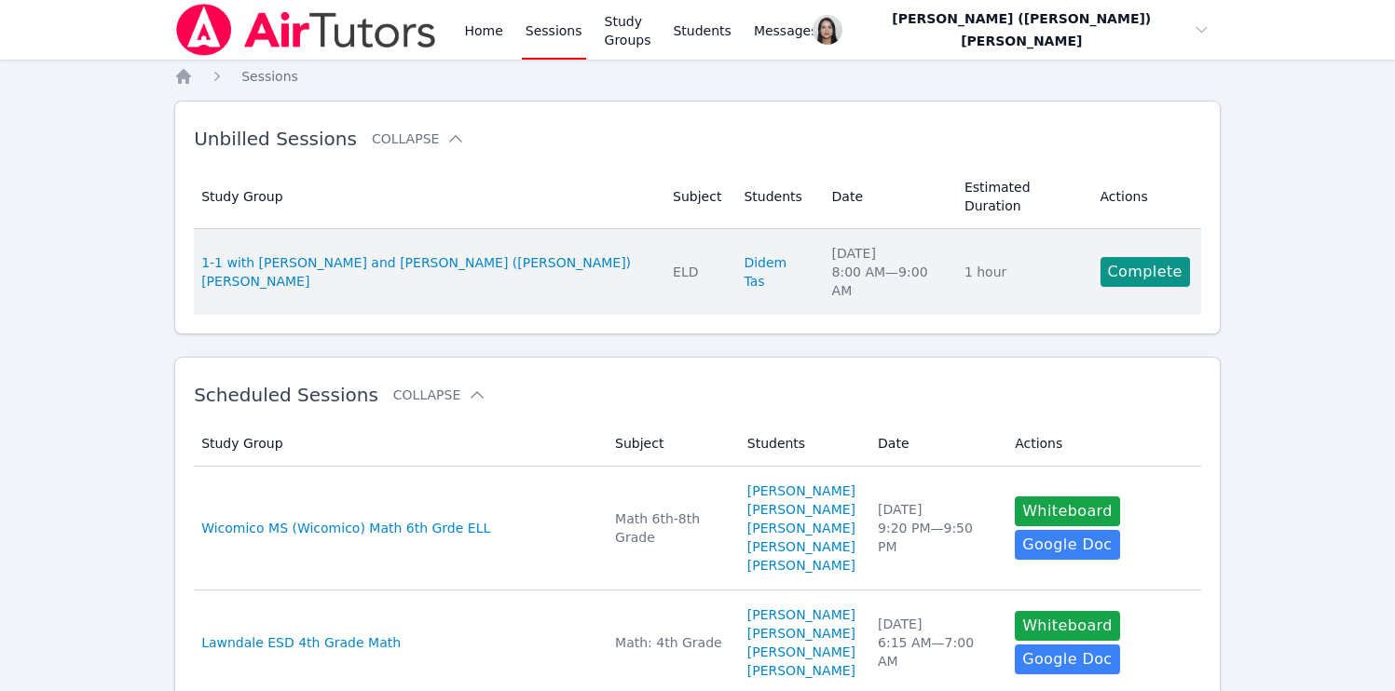
click at [559, 269] on td "Study Group 1-1 with [PERSON_NAME] and [PERSON_NAME] ([PERSON_NAME]) [PERSON_NA…" at bounding box center [428, 272] width 468 height 86
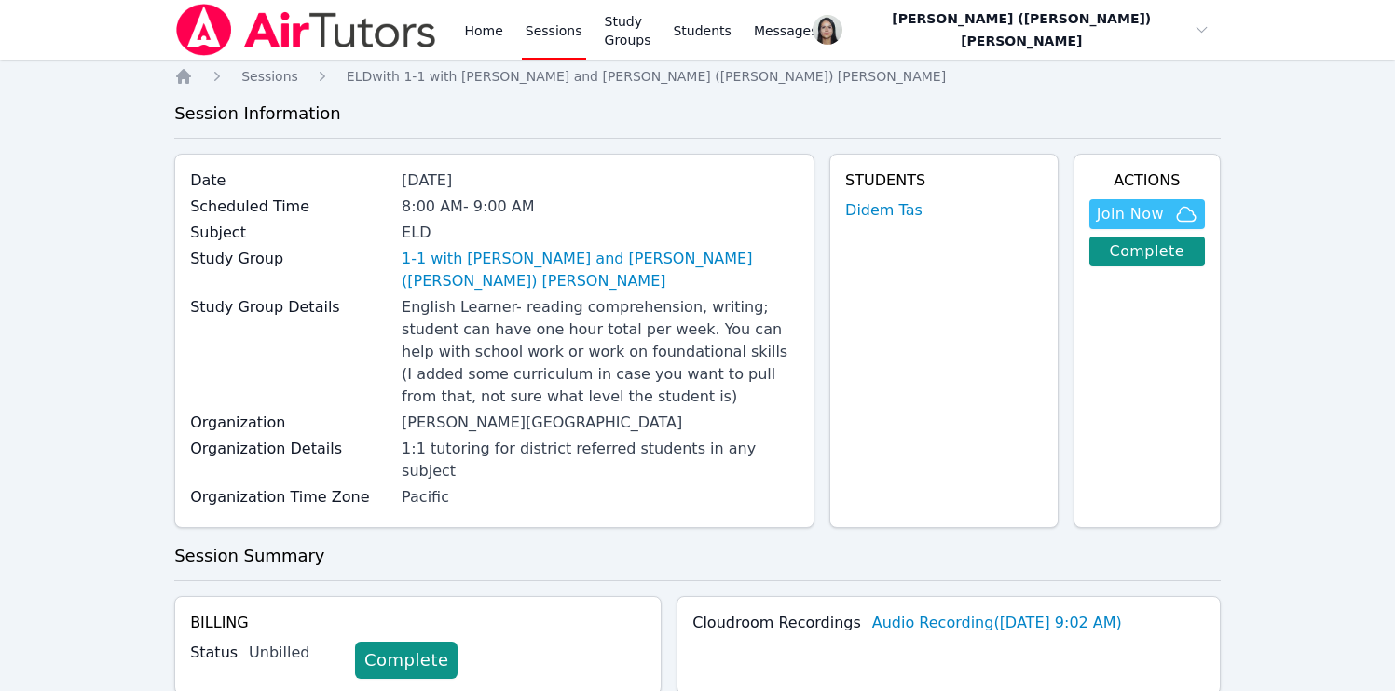
scroll to position [664, 0]
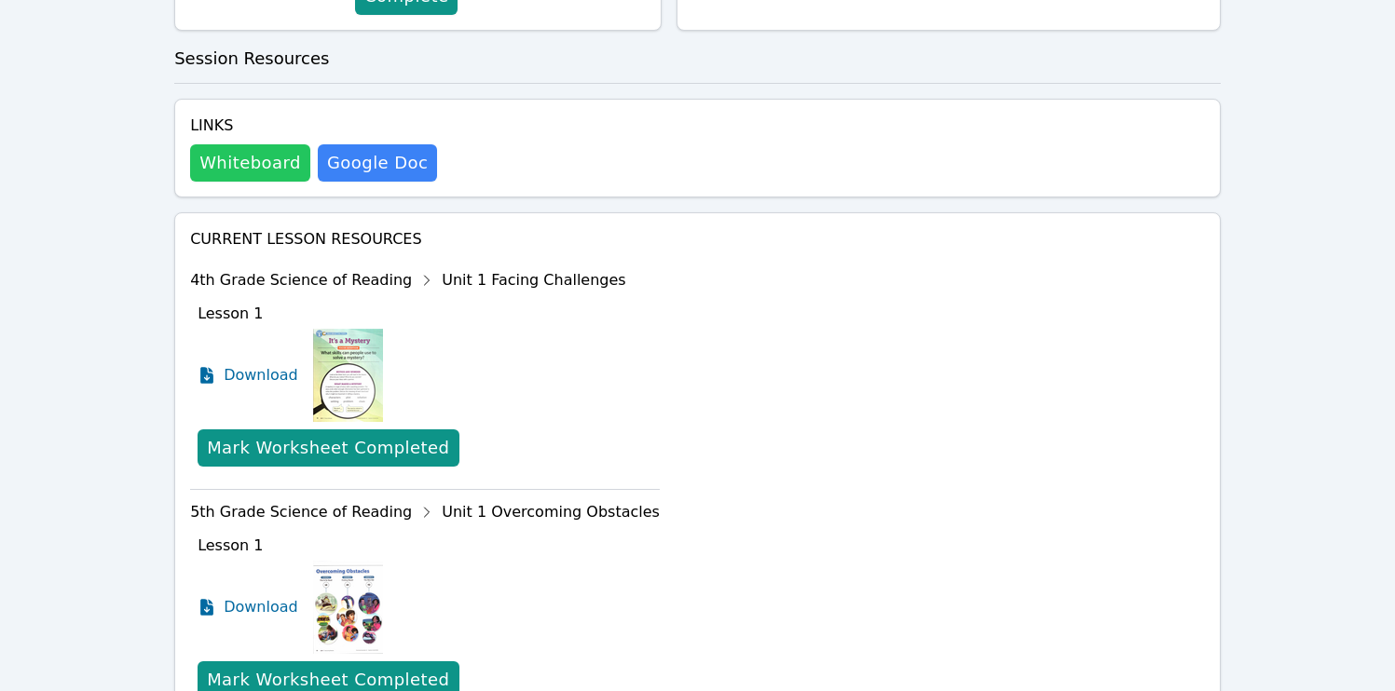
click at [252, 144] on button "Whiteboard" at bounding box center [250, 162] width 120 height 37
